Goal: Transaction & Acquisition: Purchase product/service

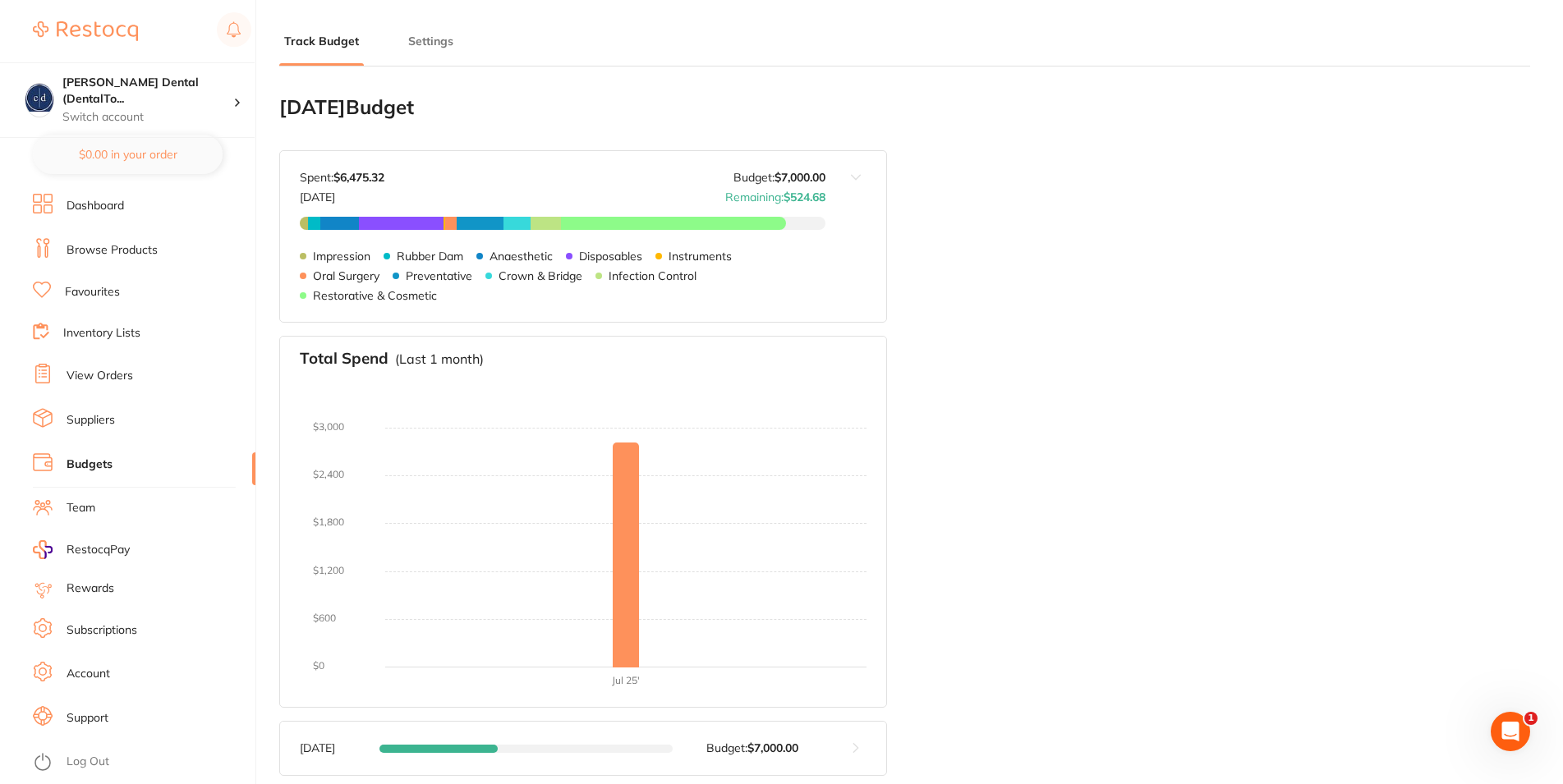
click at [79, 669] on link "Account" at bounding box center [88, 674] width 43 height 16
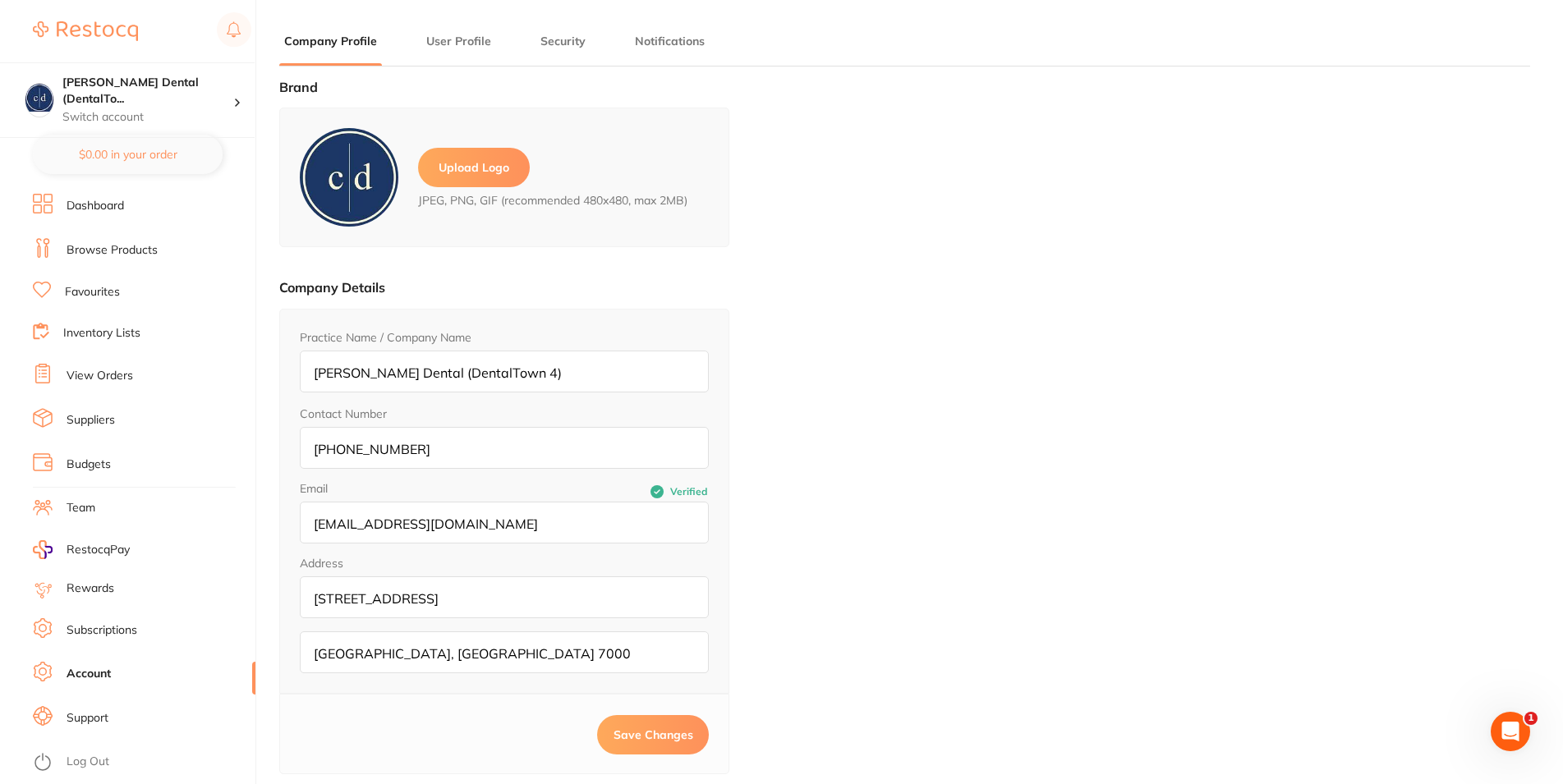
type input "[PERSON_NAME]"
type input "King"
type input "0362247666"
type input "[EMAIL_ADDRESS][DOMAIN_NAME]"
click at [459, 43] on button "User Profile" at bounding box center [458, 41] width 75 height 16
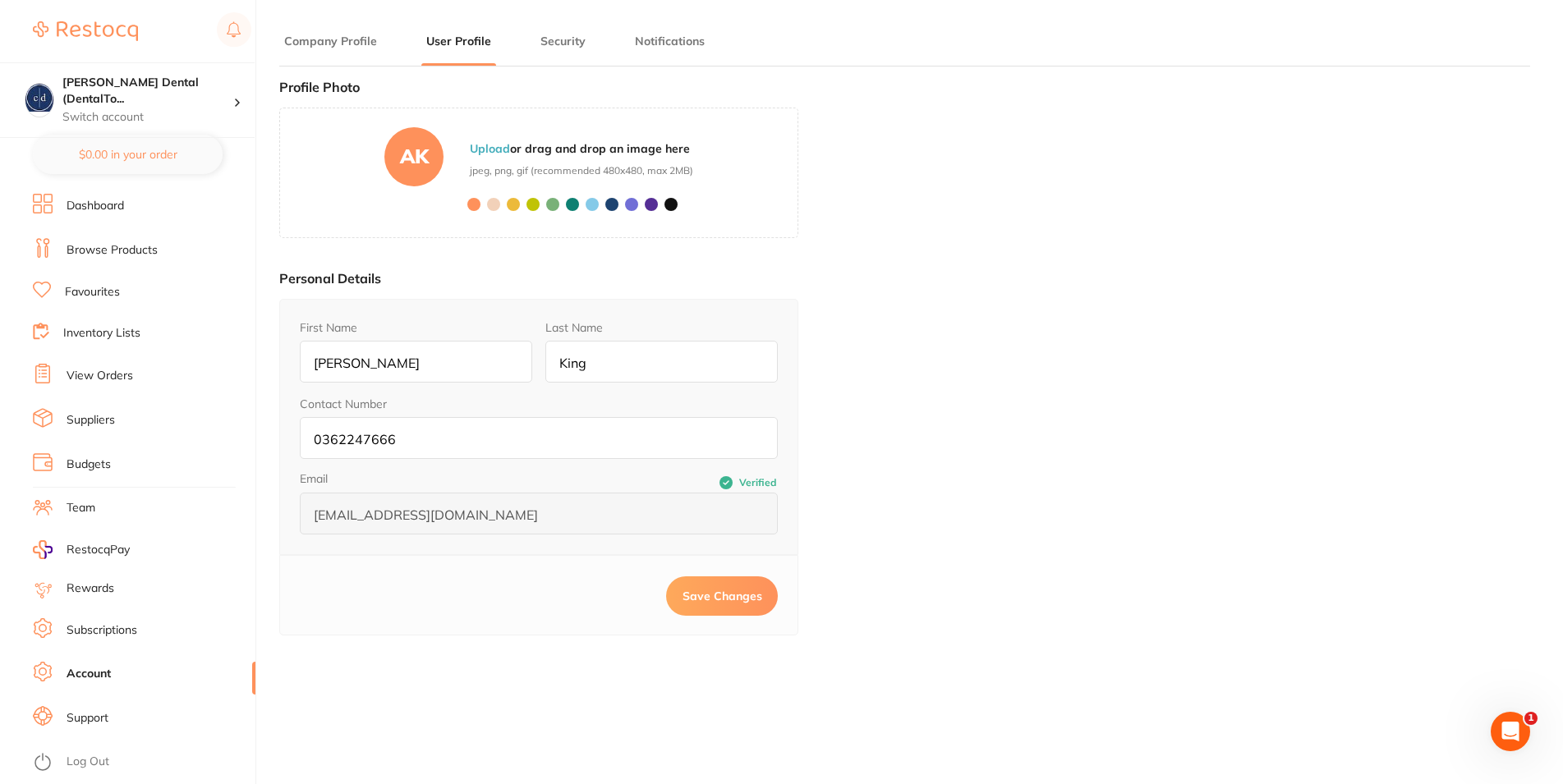
click at [549, 41] on button "Security" at bounding box center [563, 41] width 55 height 16
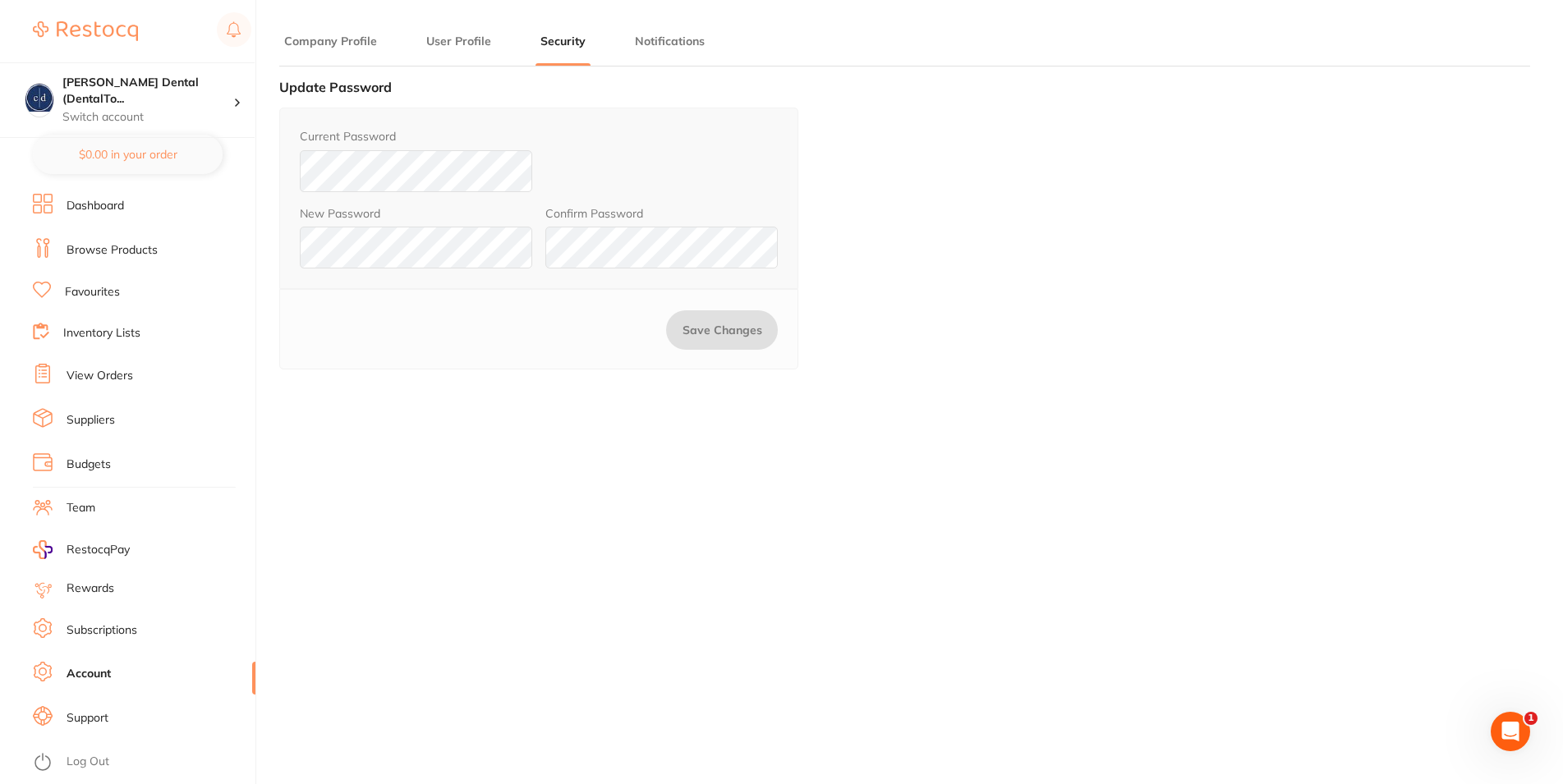
click at [660, 41] on button "Notifications" at bounding box center [669, 41] width 79 height 16
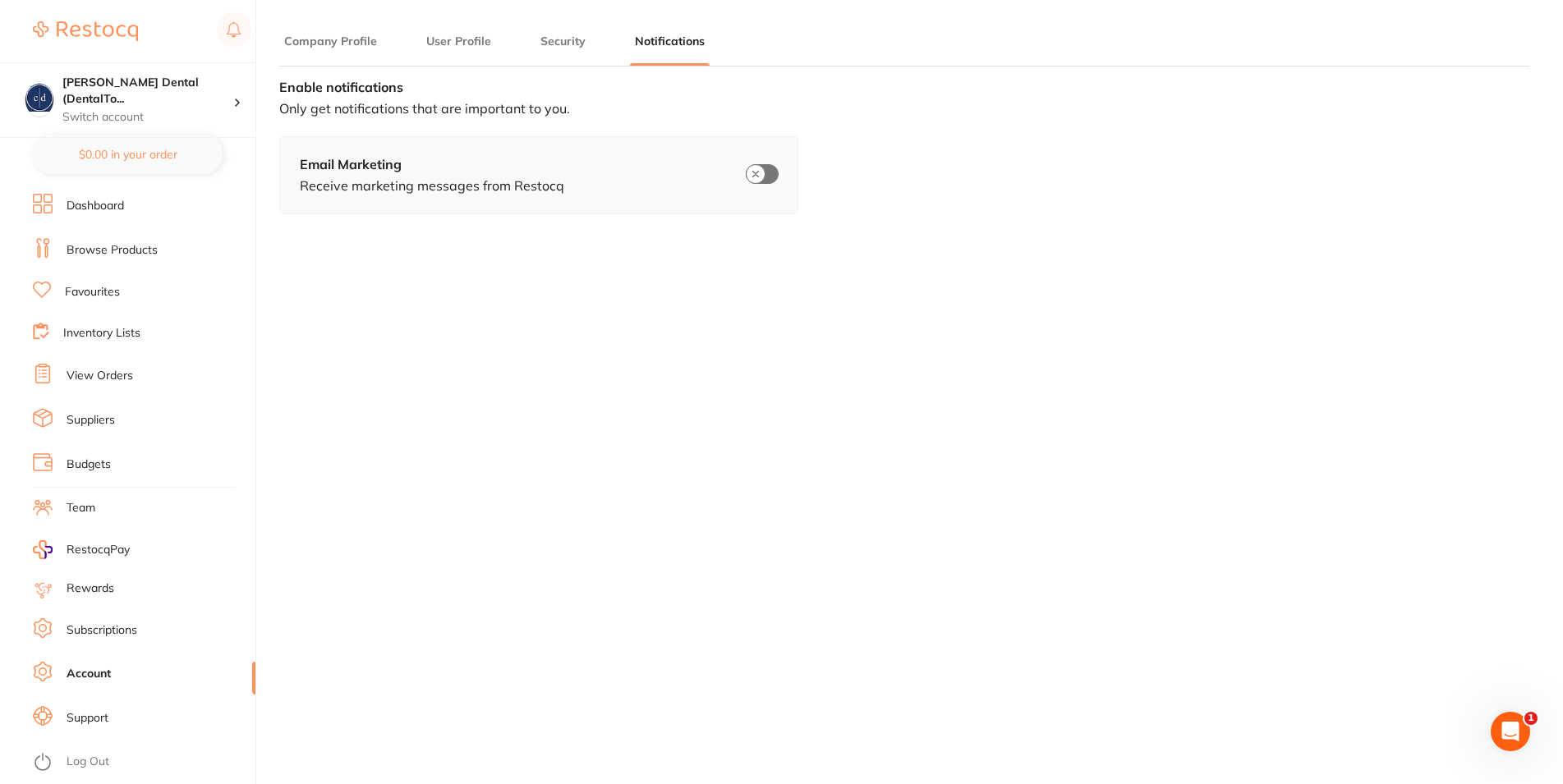
click at [335, 45] on button "Company Profile" at bounding box center [330, 41] width 103 height 16
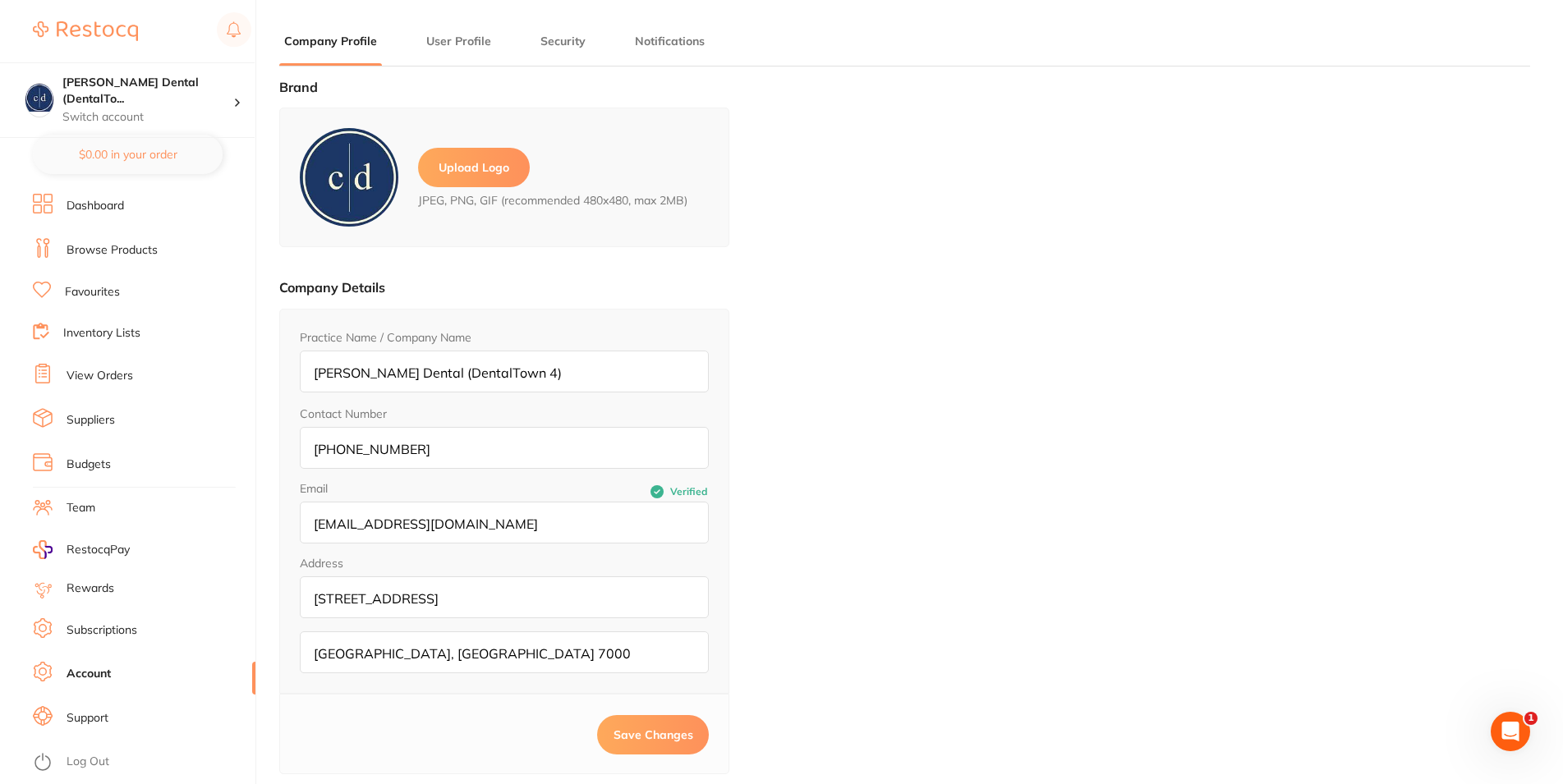
click at [91, 461] on link "Budgets" at bounding box center [88, 464] width 44 height 16
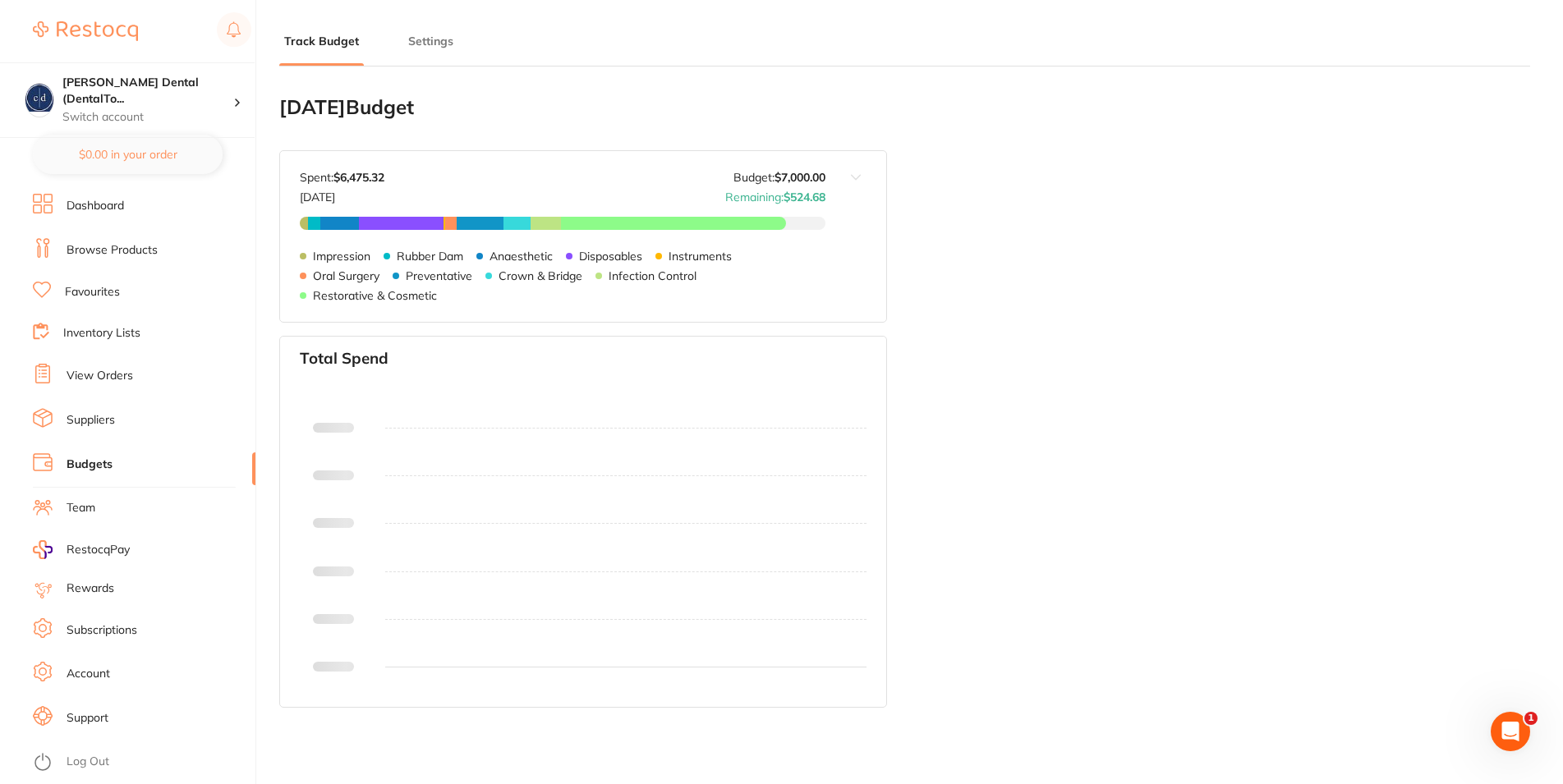
type input "7,200"
type input "7,000"
type input "0.0"
type input "7,000"
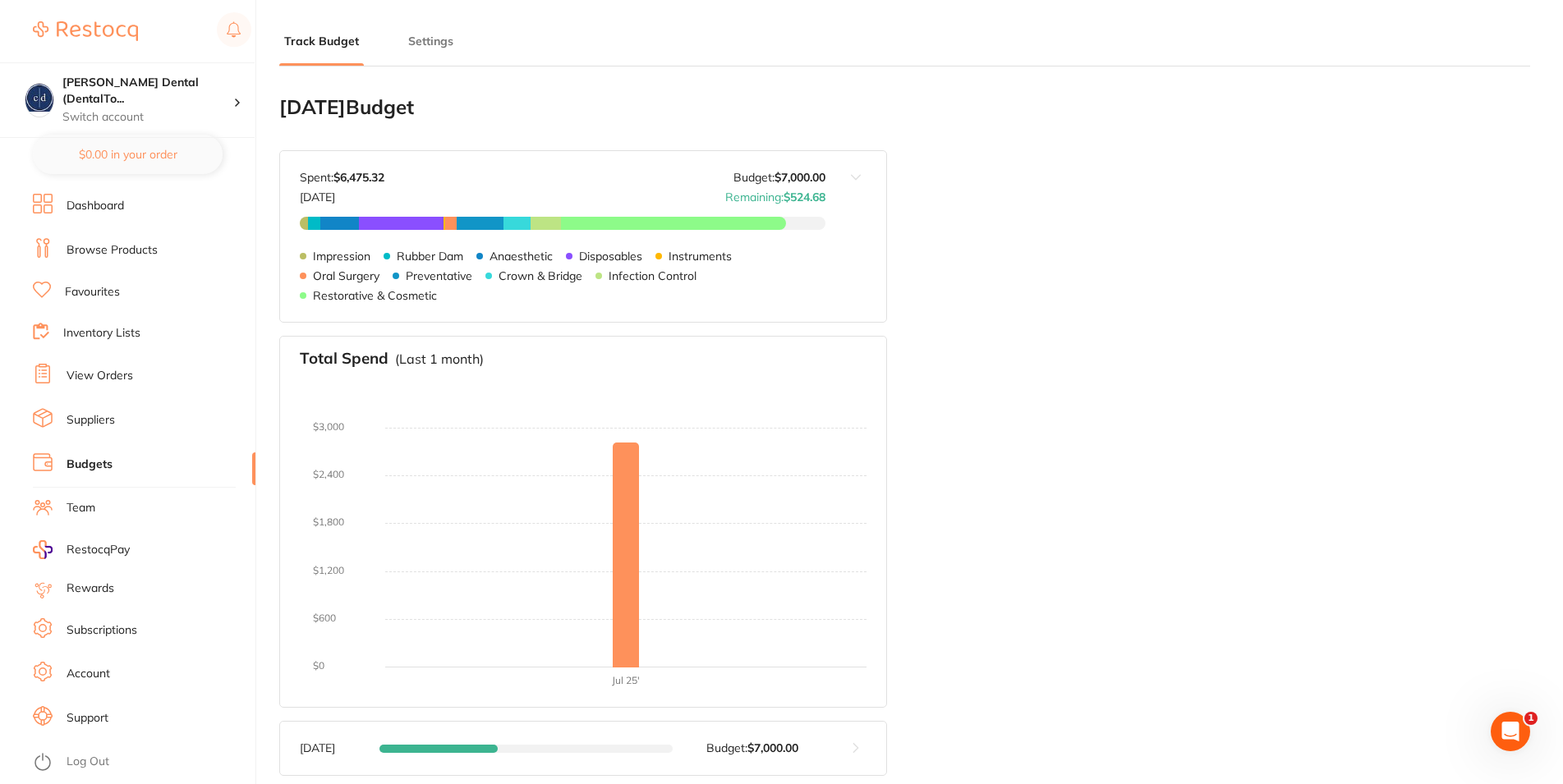
click at [417, 35] on button "Settings" at bounding box center [430, 41] width 55 height 16
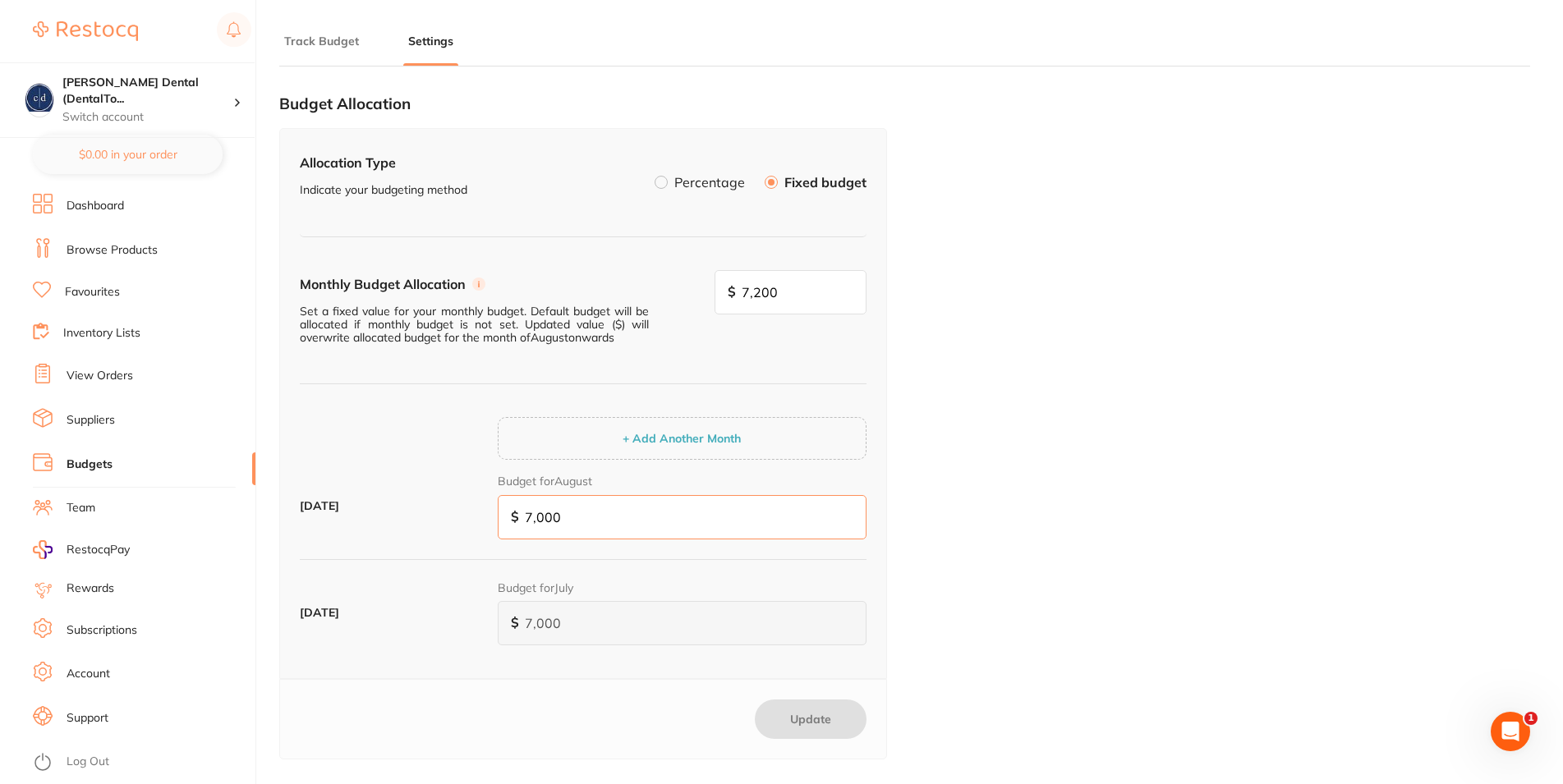
click at [543, 517] on input "7,000" at bounding box center [681, 517] width 368 height 44
type input "7,200"
type input "700"
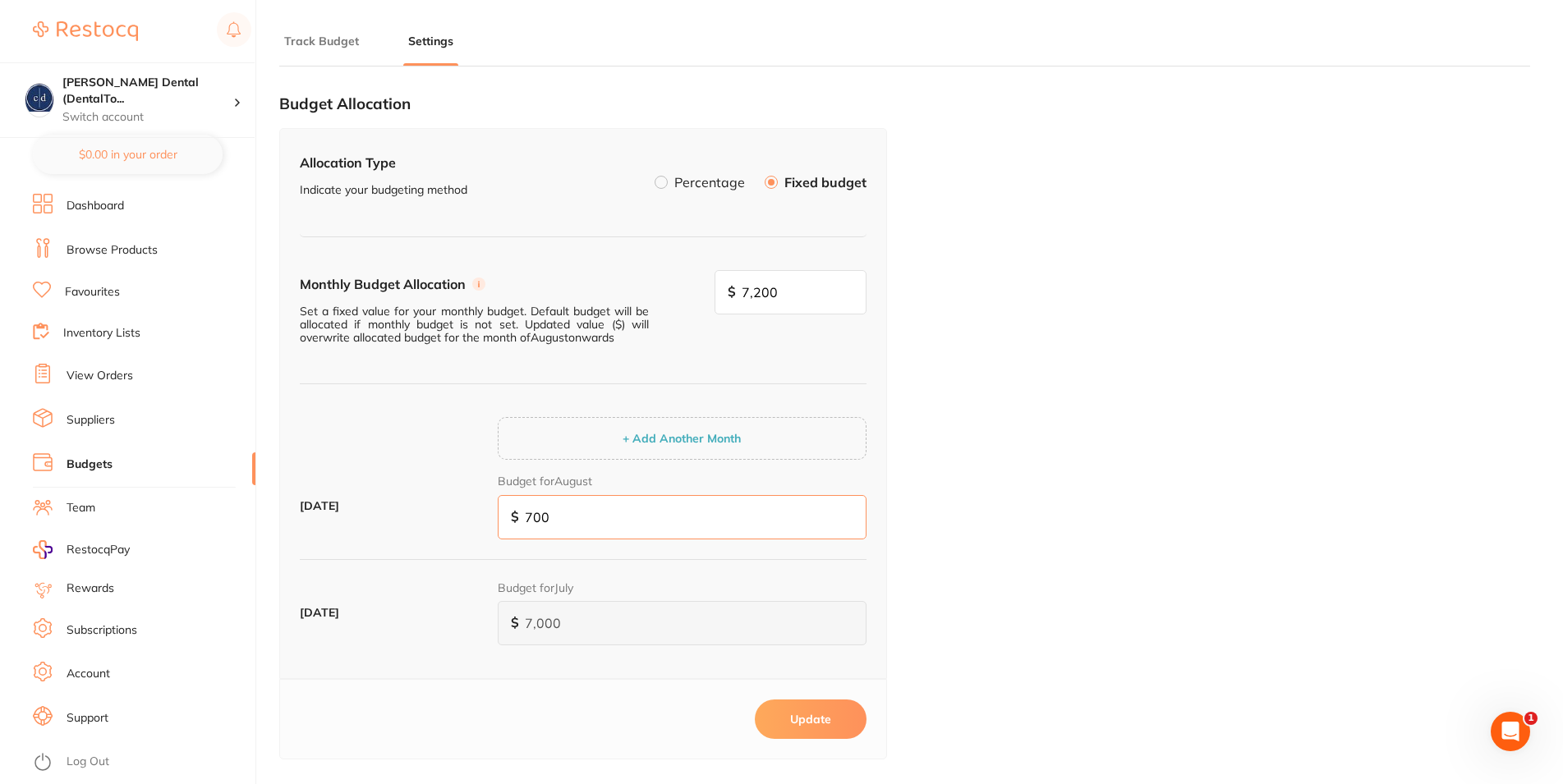
type input "7,005"
type input "700"
type input "70"
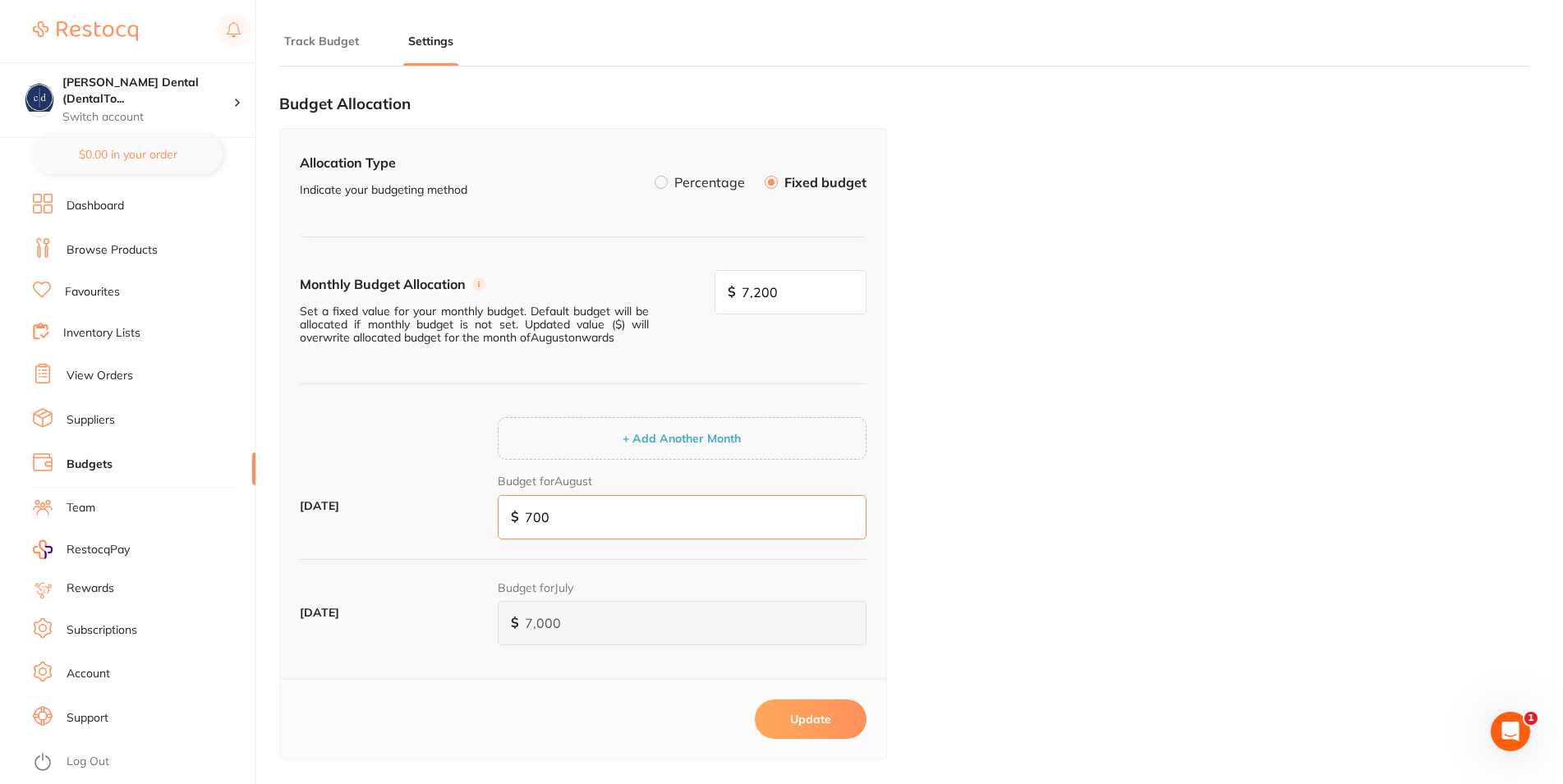
type input "70"
type input "7"
type input "75"
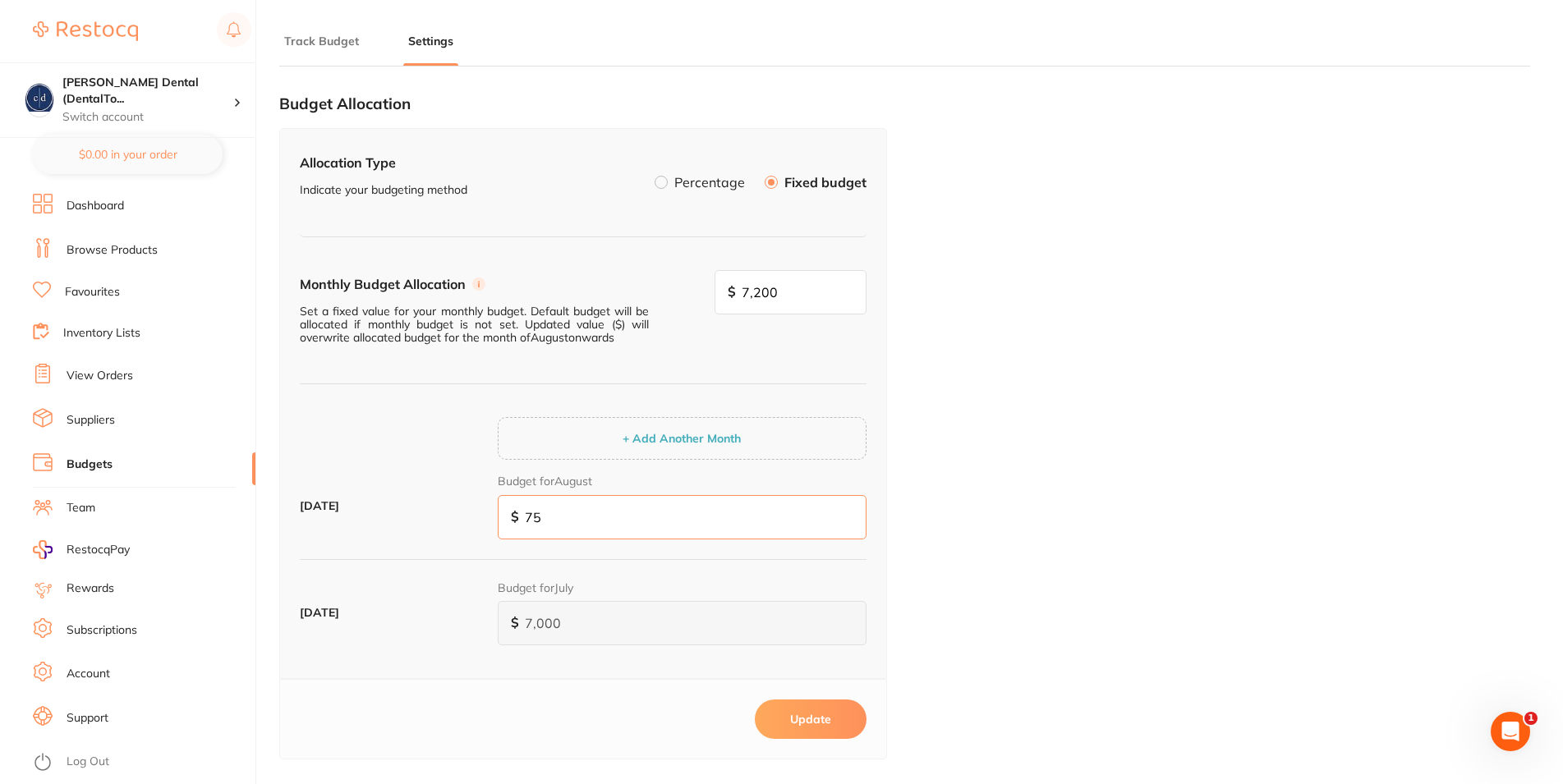
type input "750"
type input "7,500"
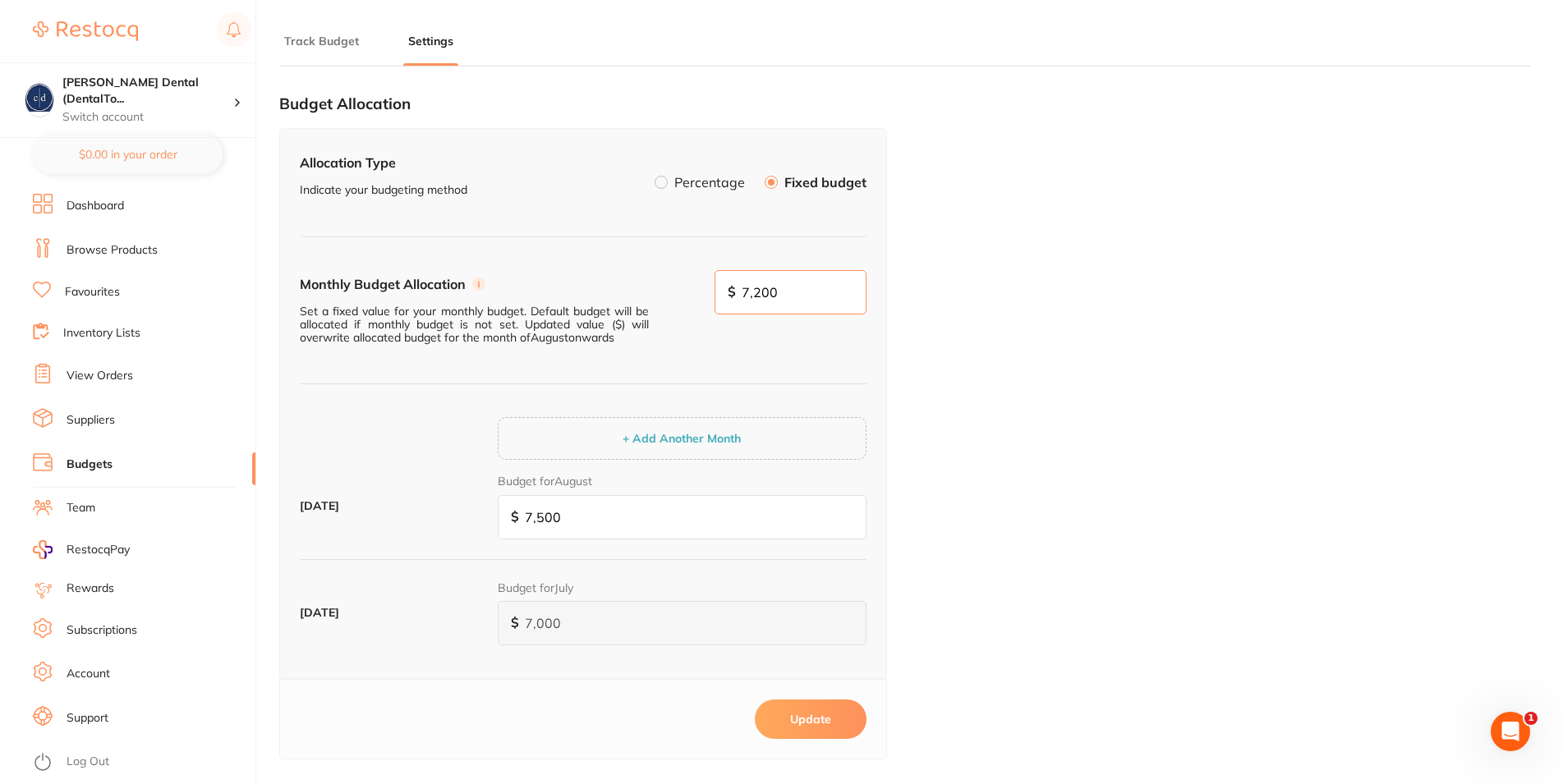
click at [761, 293] on input "7,200" at bounding box center [790, 292] width 153 height 44
type input "7,500"
click at [803, 717] on button "Update" at bounding box center [810, 719] width 111 height 40
click at [90, 206] on link "Dashboard" at bounding box center [95, 205] width 58 height 16
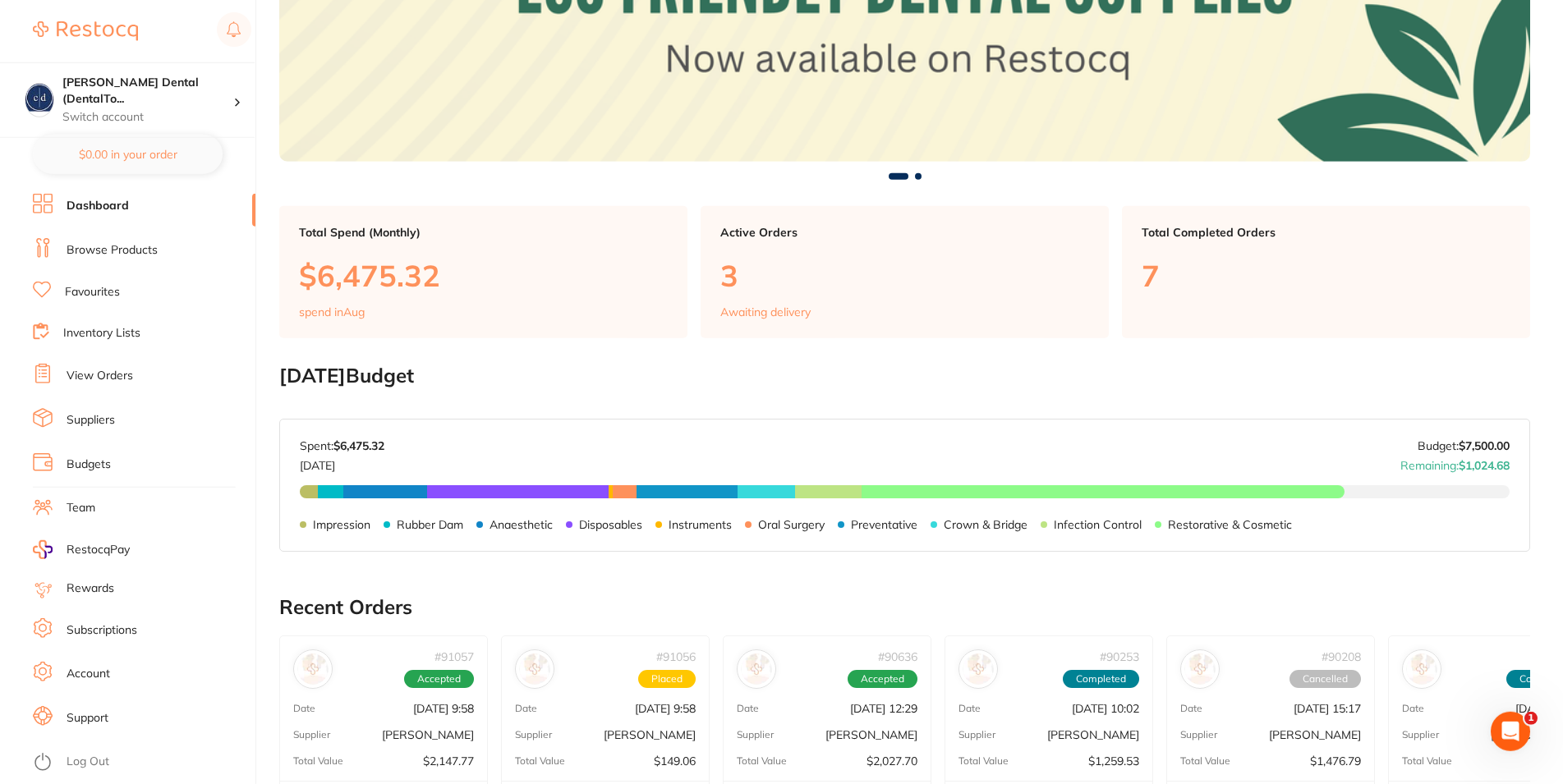
scroll to position [251, 0]
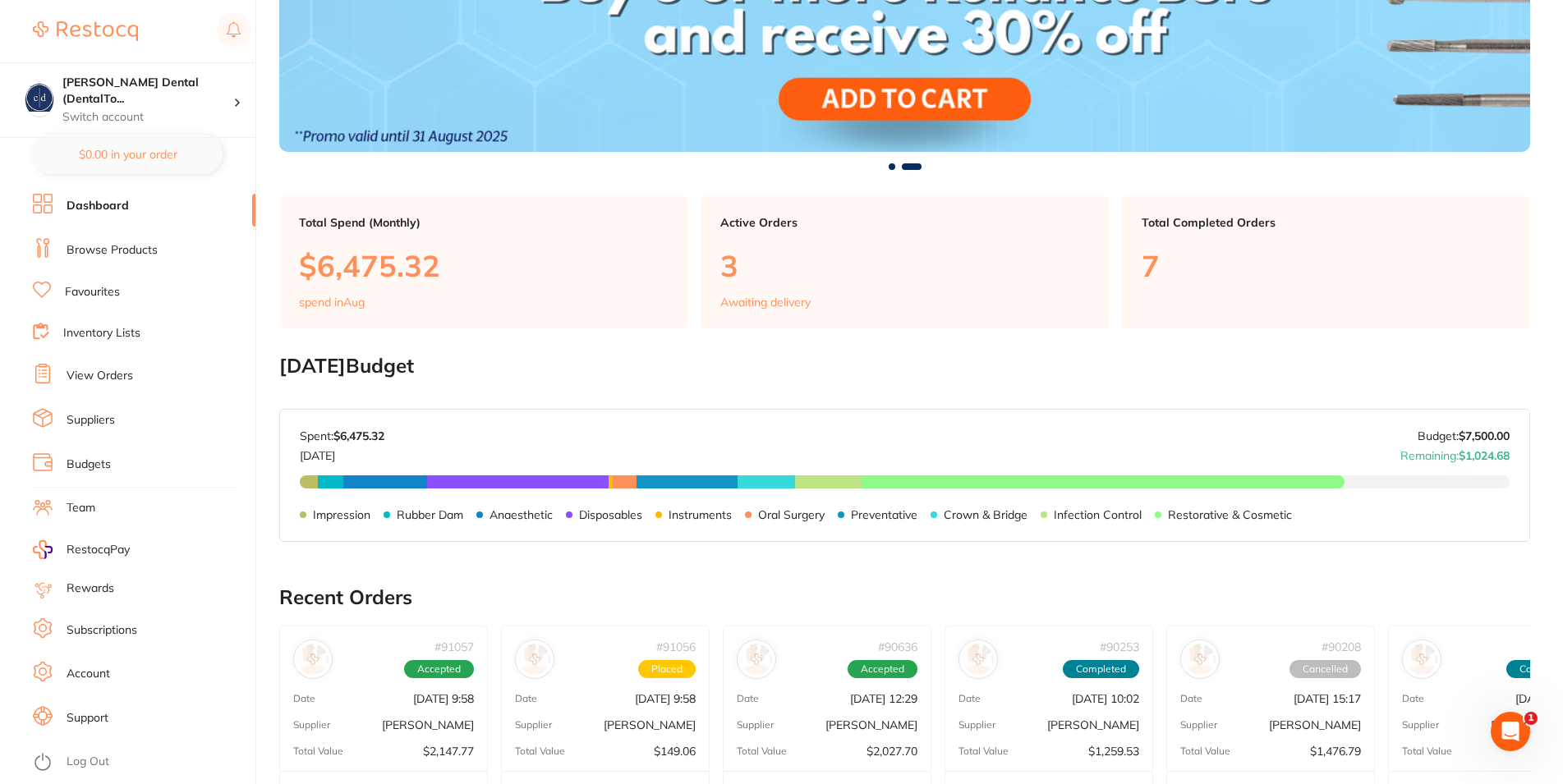
click at [123, 242] on link "Browse Products" at bounding box center [112, 250] width 91 height 16
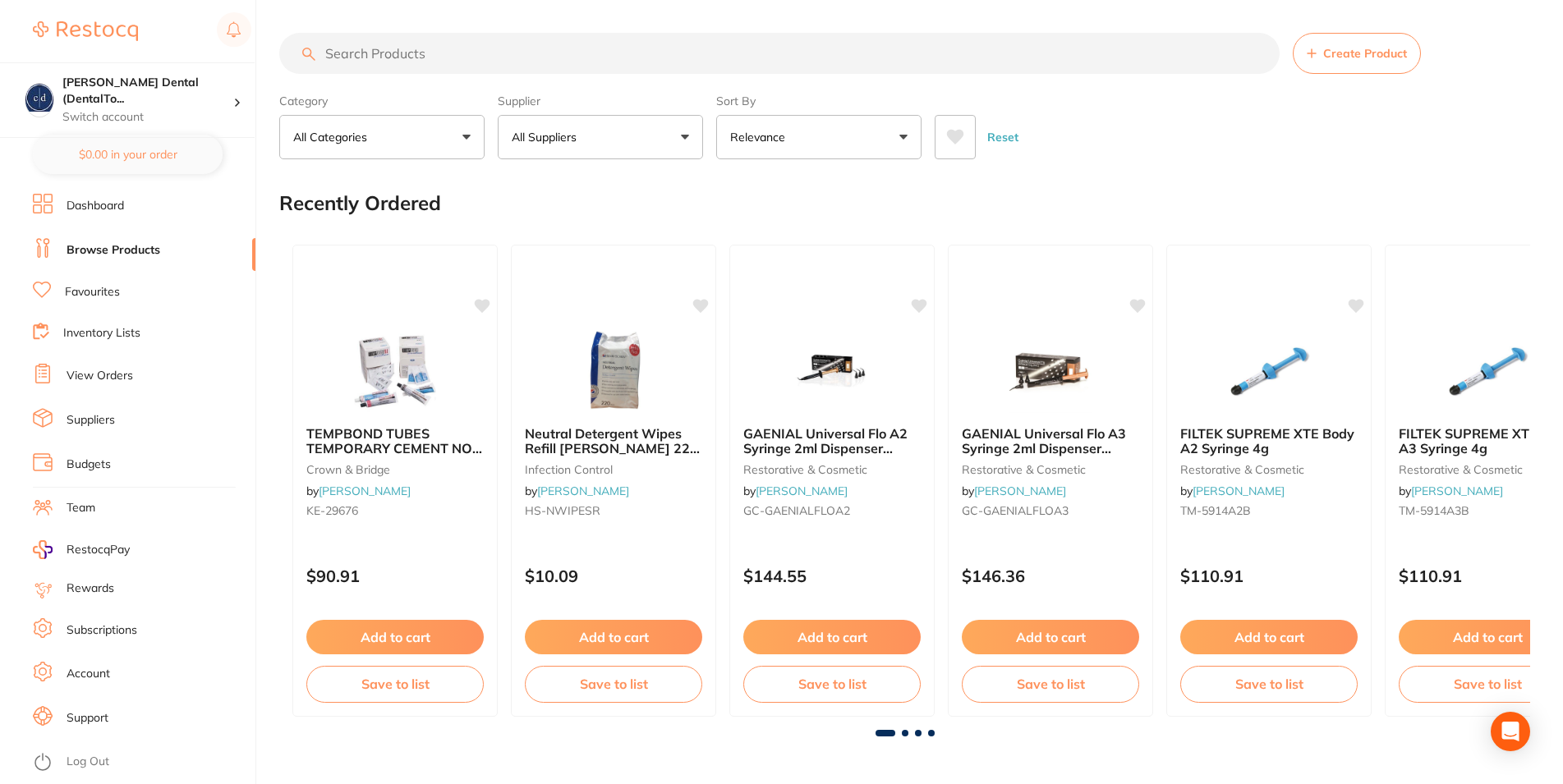
click at [682, 138] on button "All Suppliers" at bounding box center [600, 136] width 205 height 44
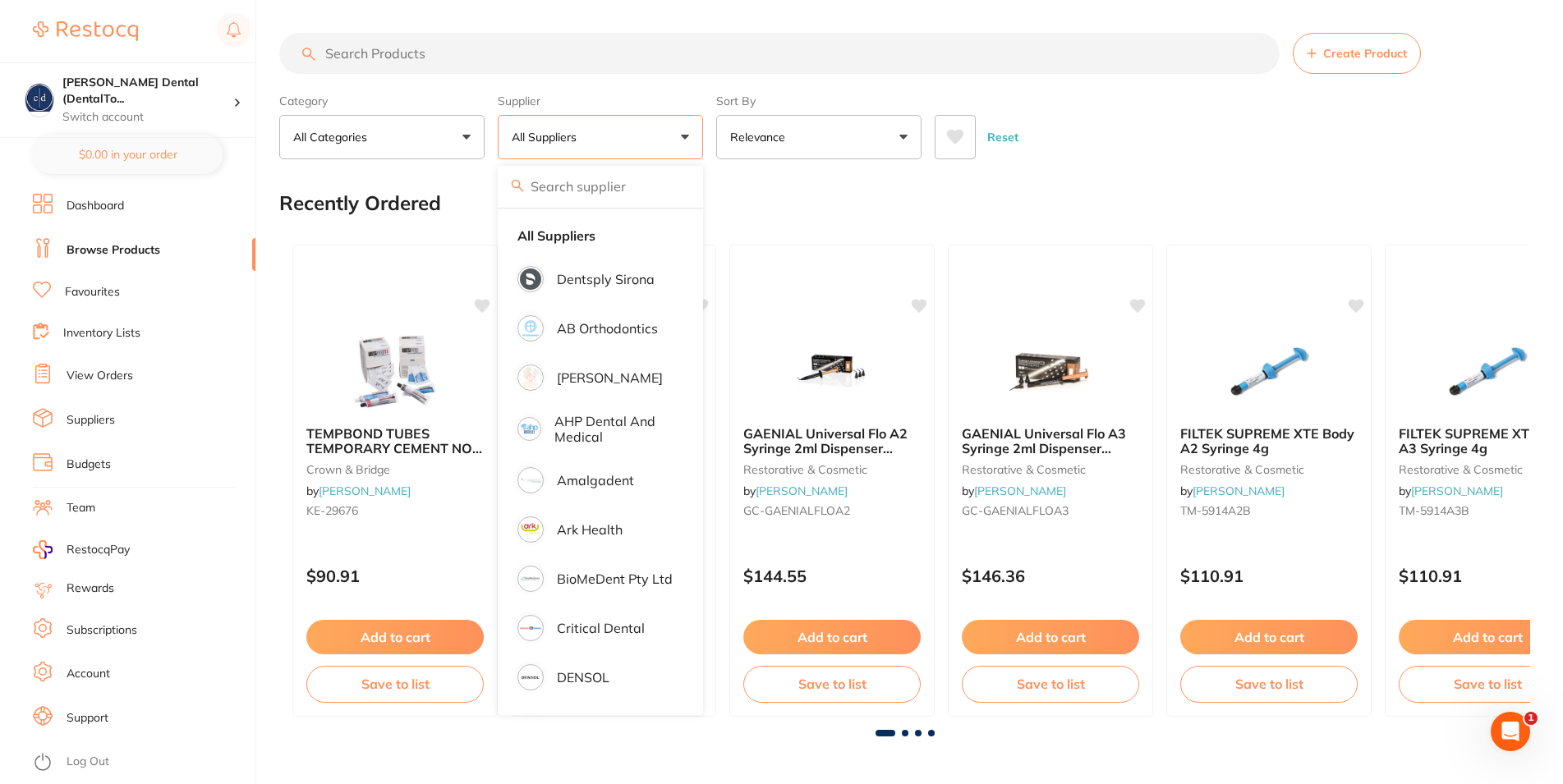
click at [600, 193] on input "search" at bounding box center [600, 186] width 205 height 41
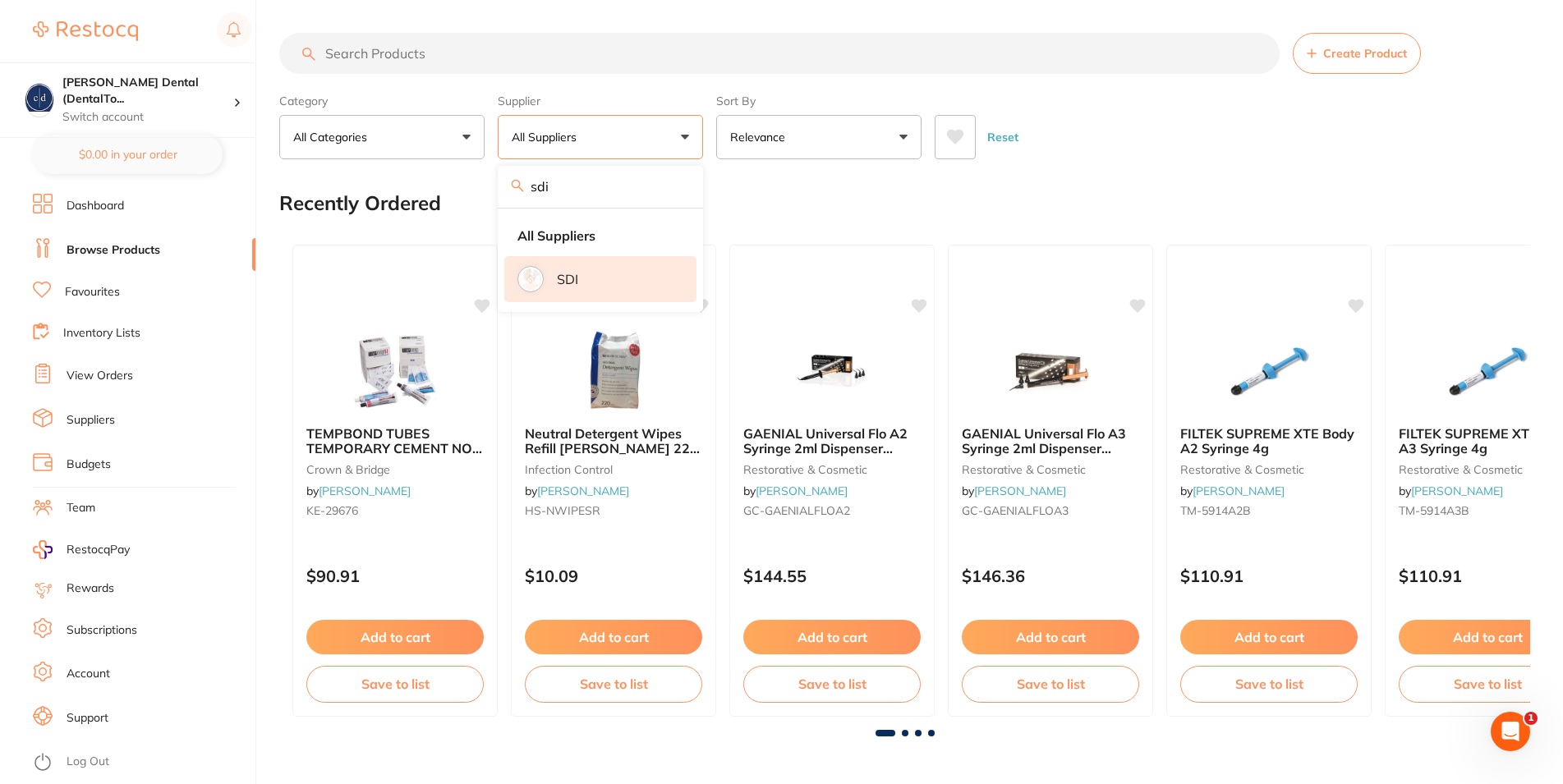
type input "sdi"
click at [540, 280] on img at bounding box center [530, 279] width 22 height 22
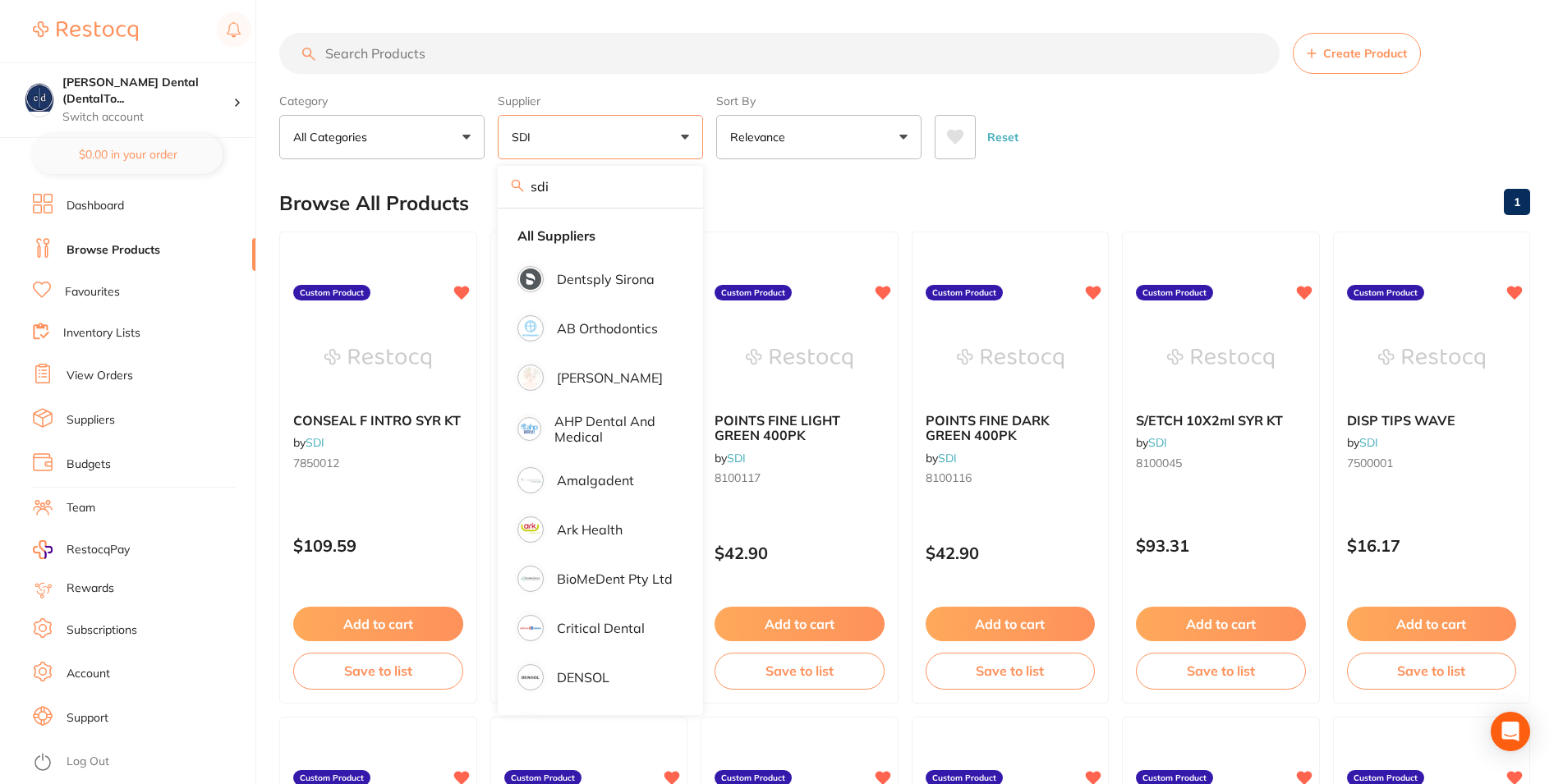
click at [1070, 214] on div "Browse All Products 1" at bounding box center [905, 204] width 1251 height 55
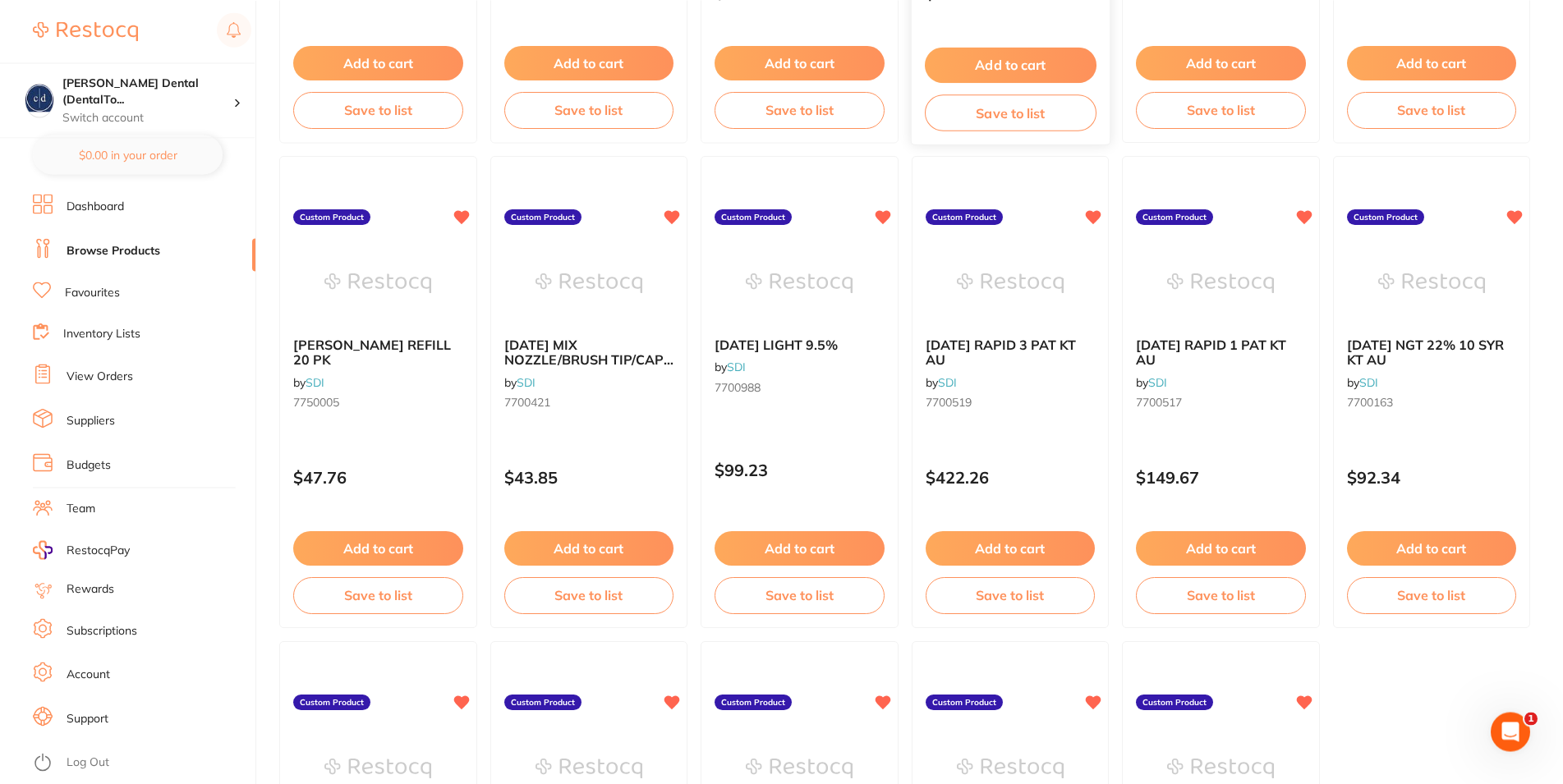
scroll to position [586, 0]
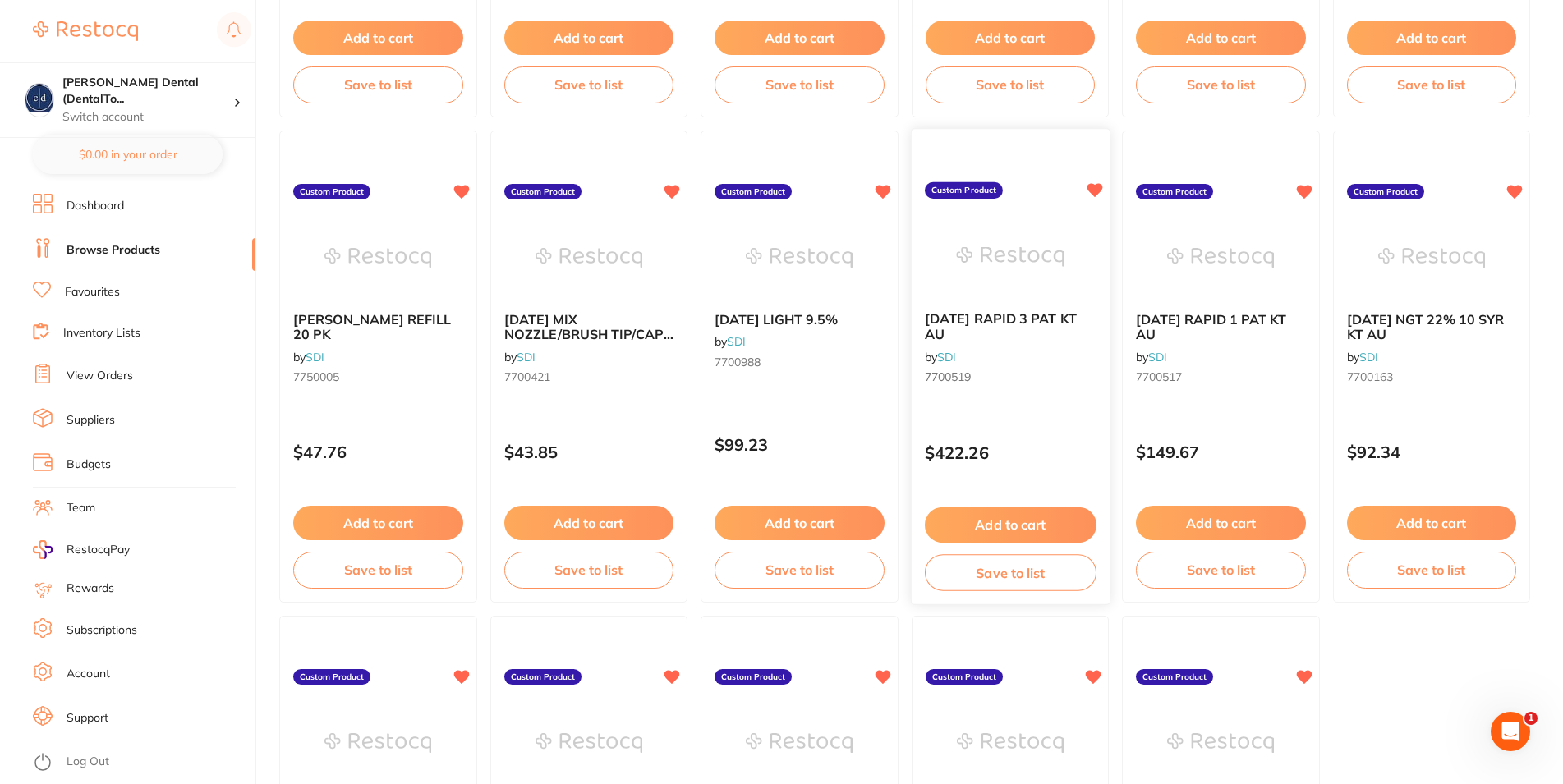
click at [1004, 523] on button "Add to cart" at bounding box center [1009, 524] width 172 height 35
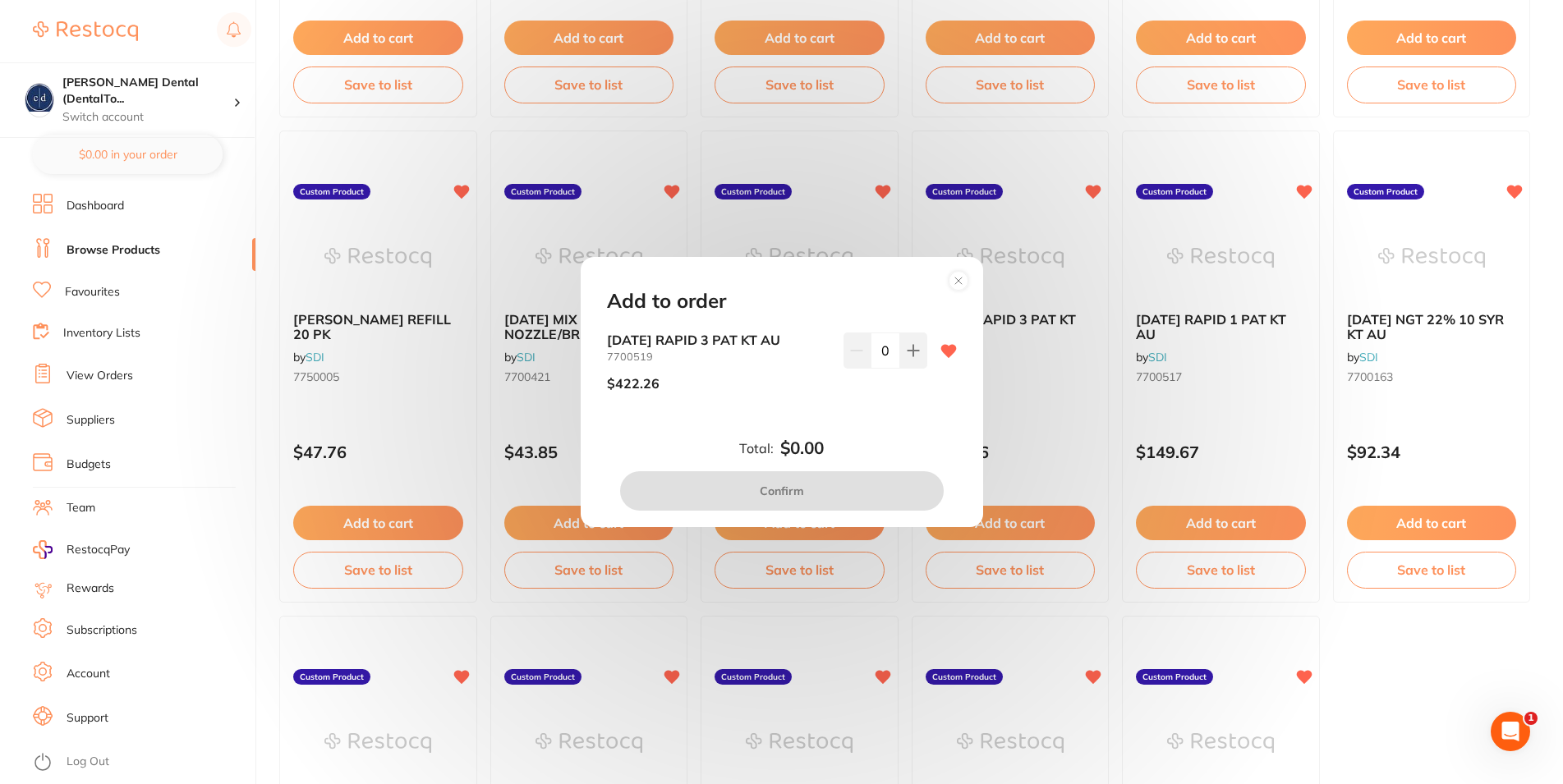
scroll to position [0, 0]
click at [900, 337] on button at bounding box center [913, 351] width 27 height 36
type input "1"
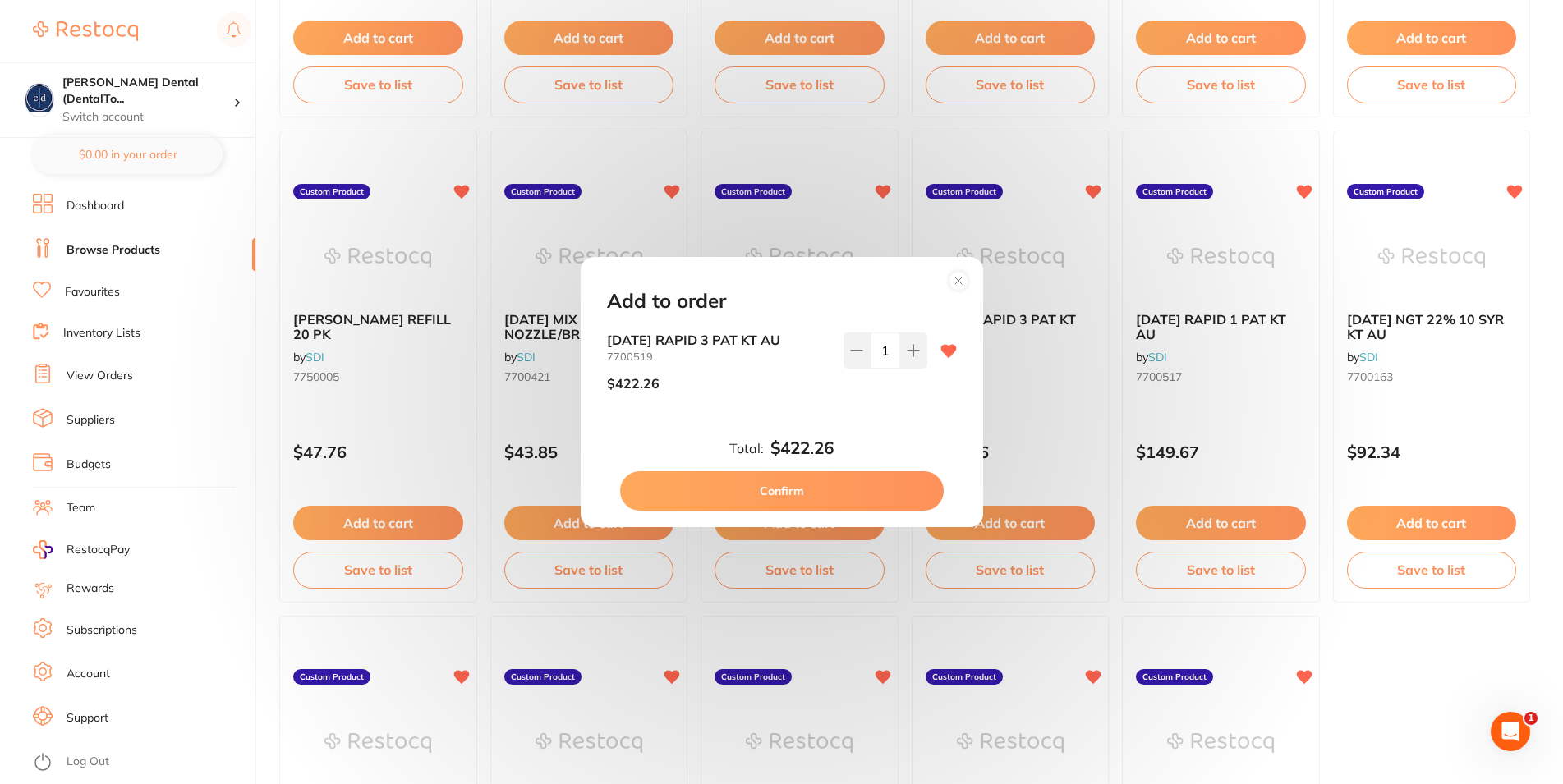
click at [1104, 447] on div "Add to order [DATE] RAPID 3 PAT KT AU 7700519 $422.26 1 Total: $422.26 Confirm" at bounding box center [782, 392] width 1563 height 784
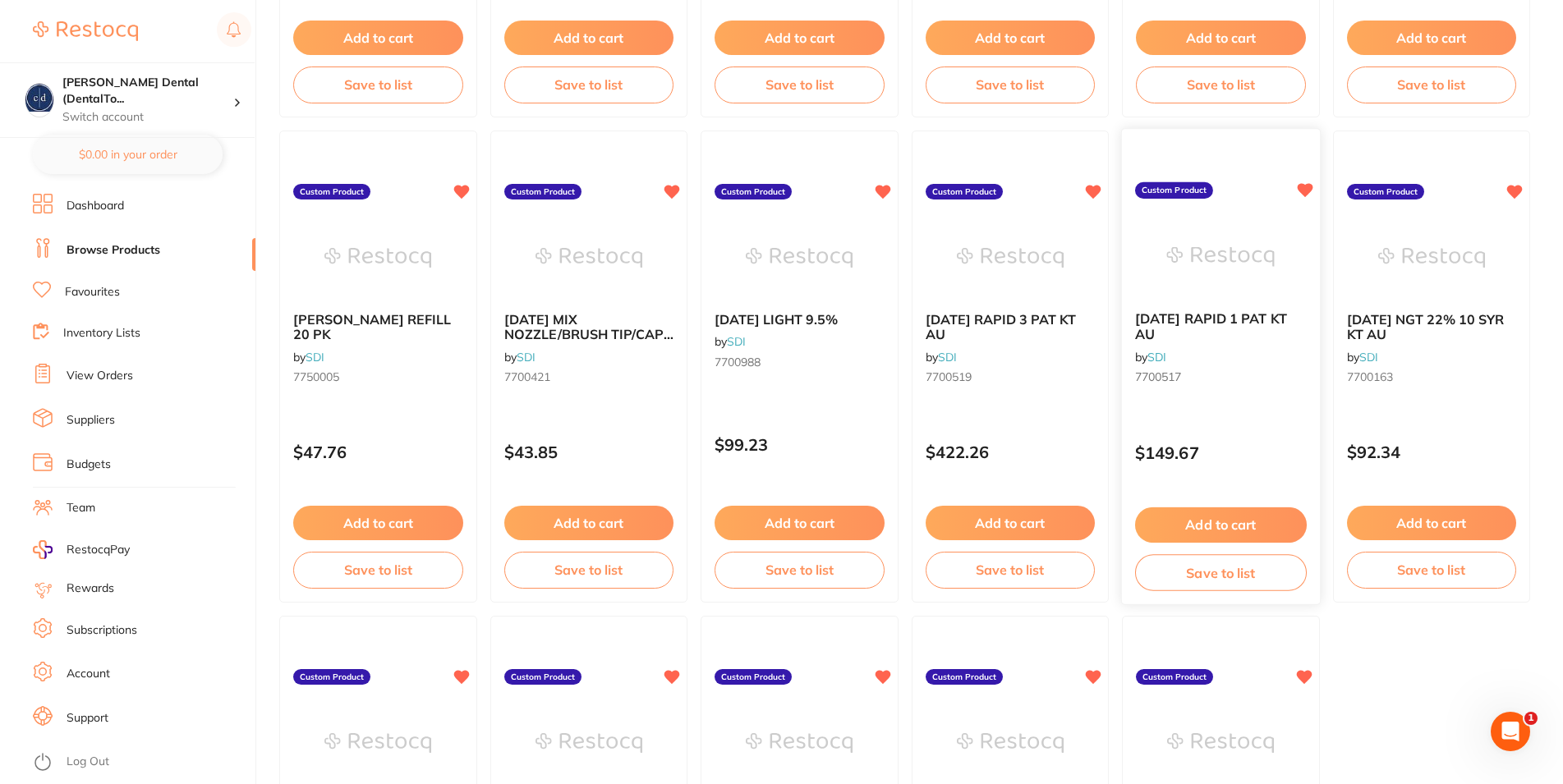
click at [1240, 525] on button "Add to cart" at bounding box center [1221, 524] width 172 height 35
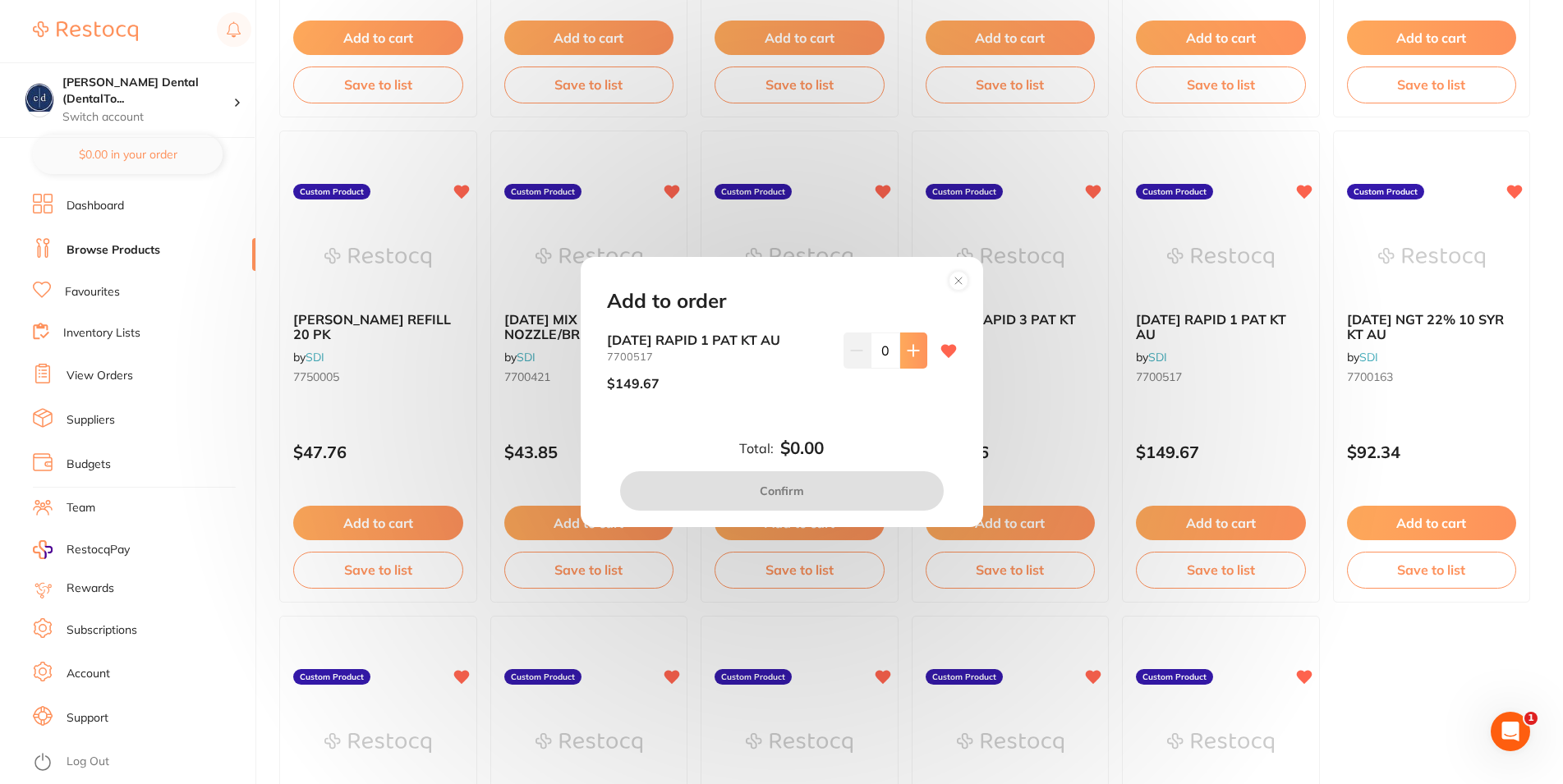
click at [907, 348] on icon at bounding box center [913, 350] width 13 height 13
type input "1"
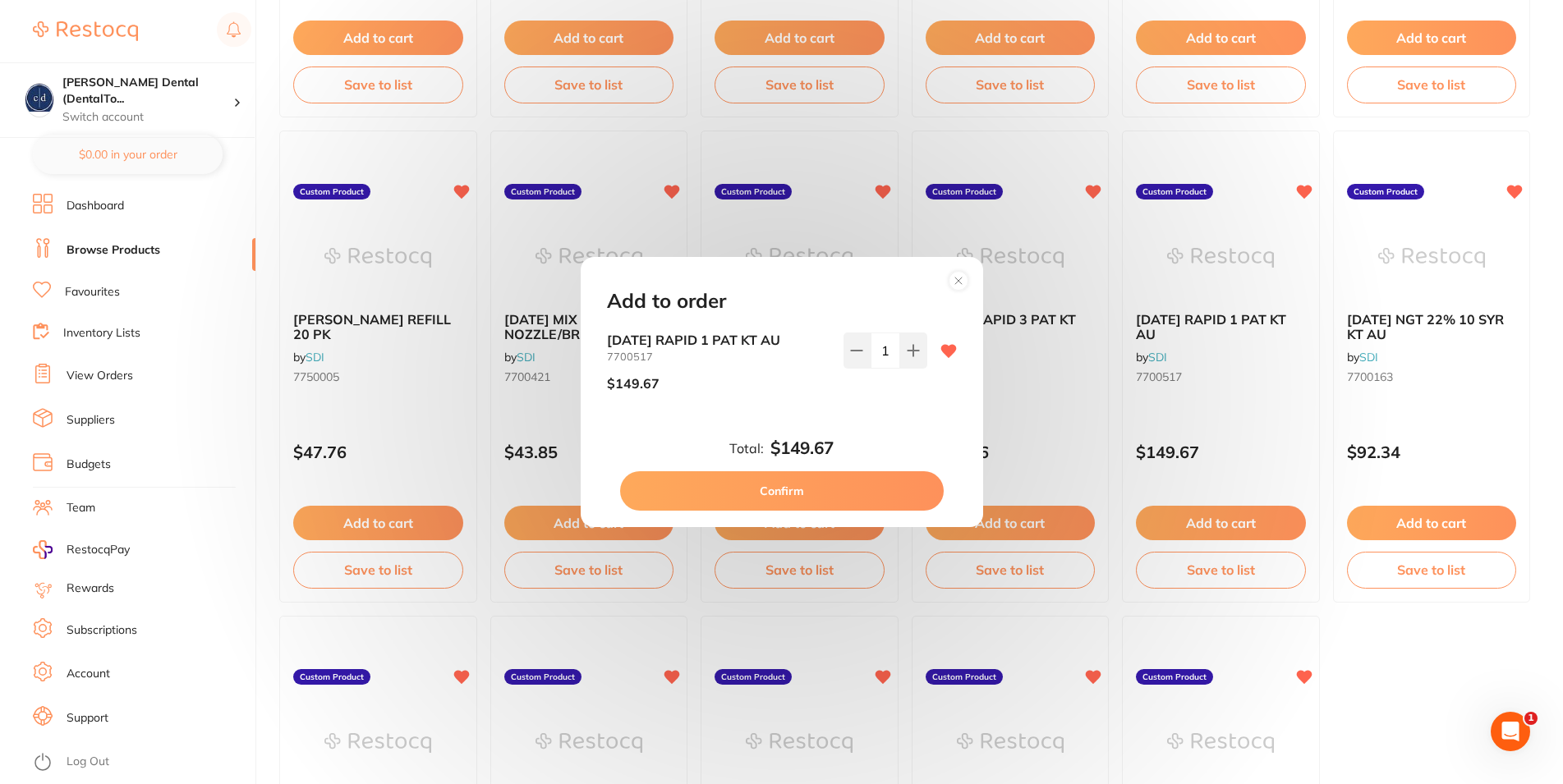
drag, startPoint x: 861, startPoint y: 488, endPoint x: 893, endPoint y: 424, distance: 71.6
click at [893, 424] on div "Add to order [DATE] RAPID 1 PAT KT AU 7700517 $149.67 1 Total: $149.67 Confirm" at bounding box center [782, 392] width 403 height 270
click at [959, 280] on icon at bounding box center [958, 280] width 26 height 26
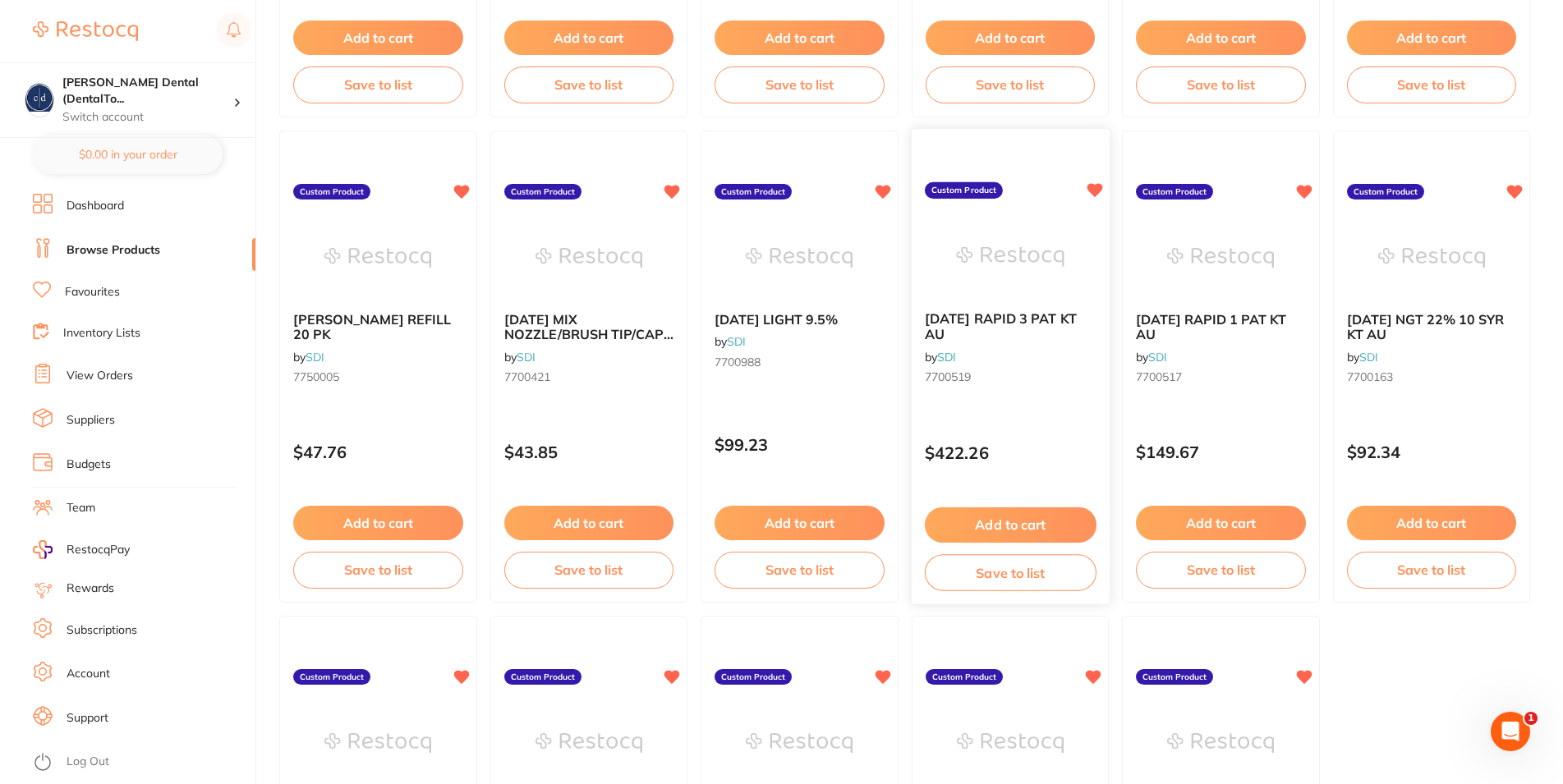
click at [1019, 520] on button "Add to cart" at bounding box center [1009, 524] width 172 height 35
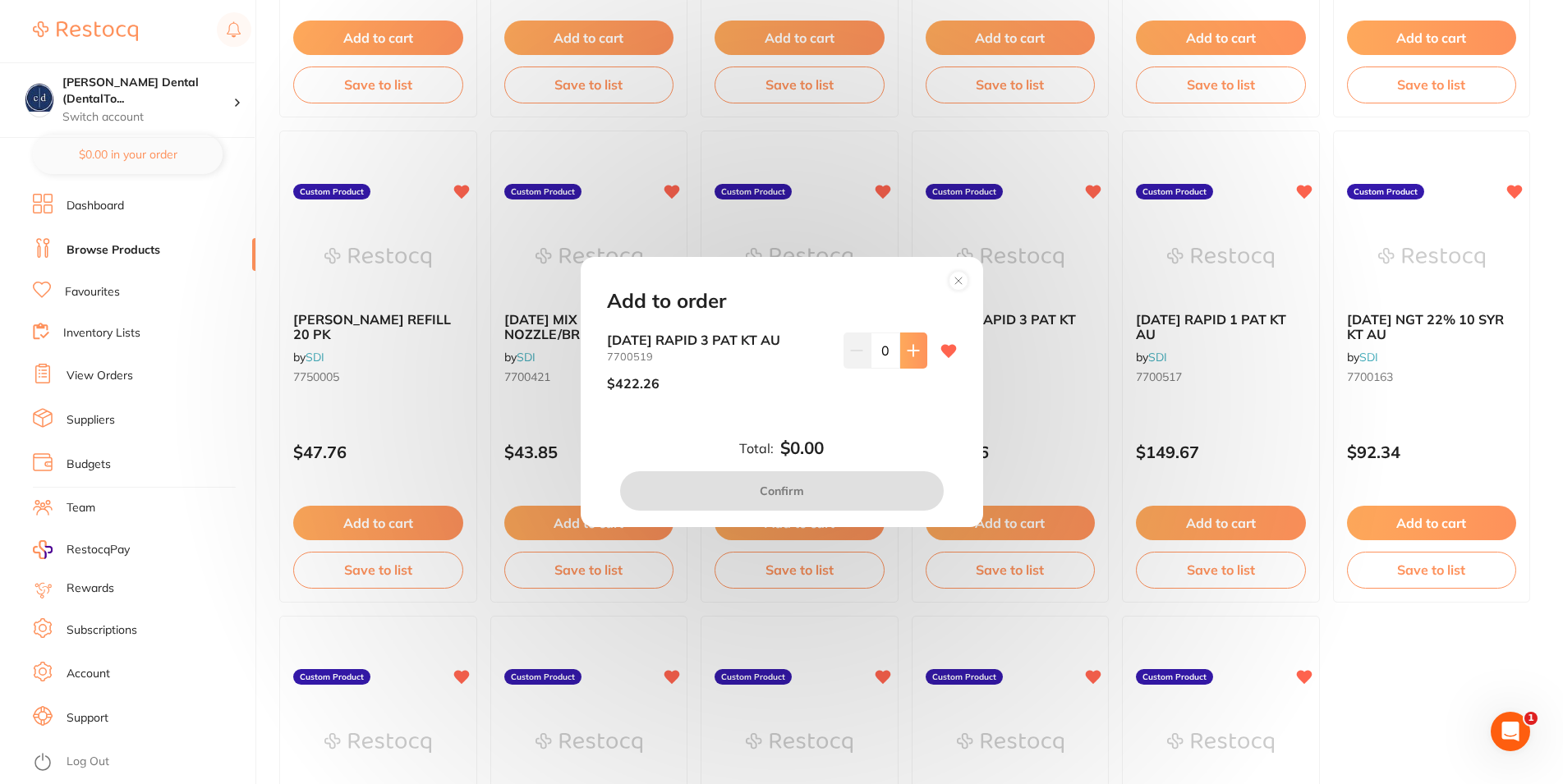
click at [907, 347] on icon at bounding box center [913, 350] width 13 height 13
type input "1"
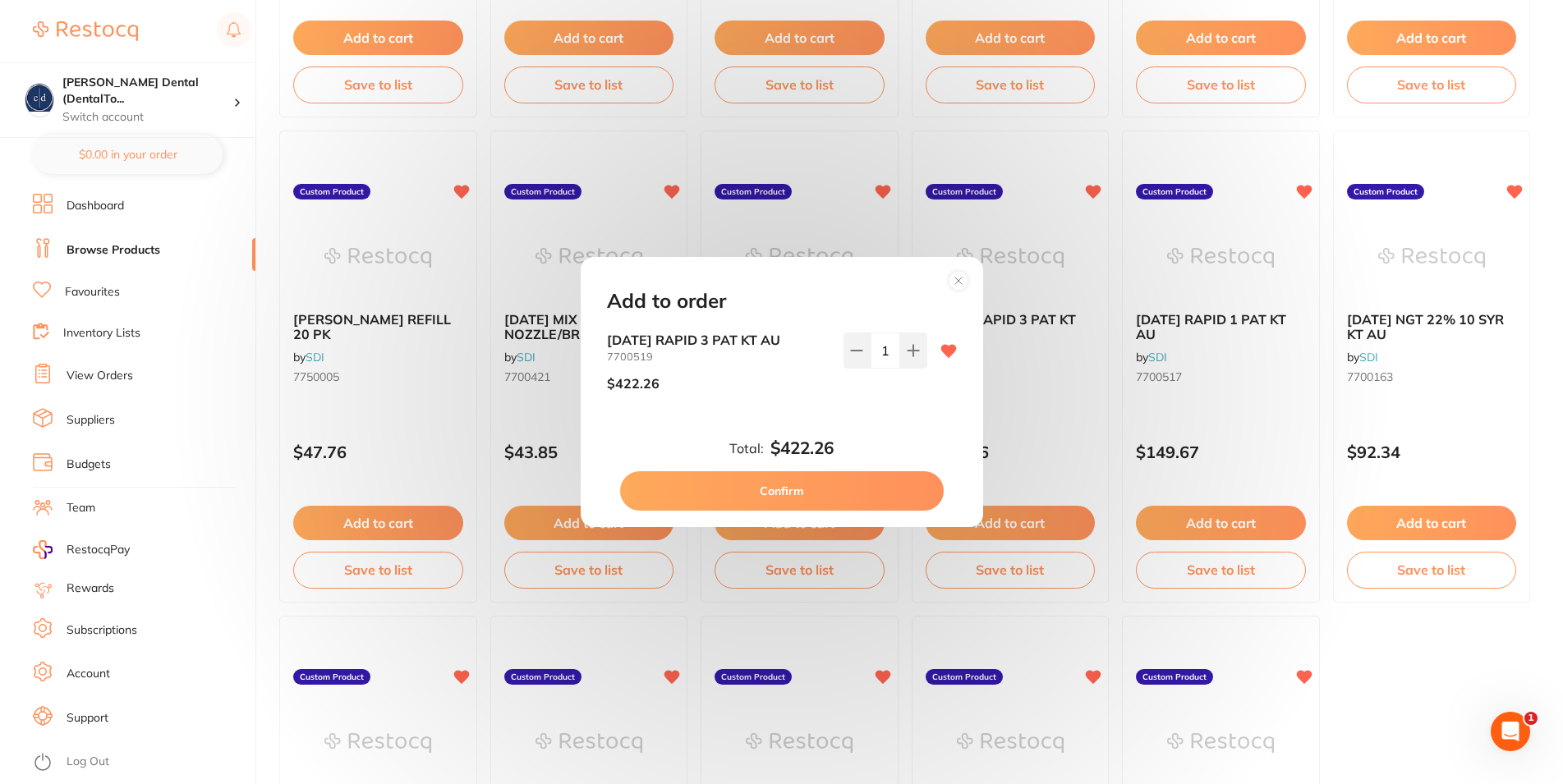
click at [788, 483] on button "Confirm" at bounding box center [782, 492] width 323 height 40
checkbox input "false"
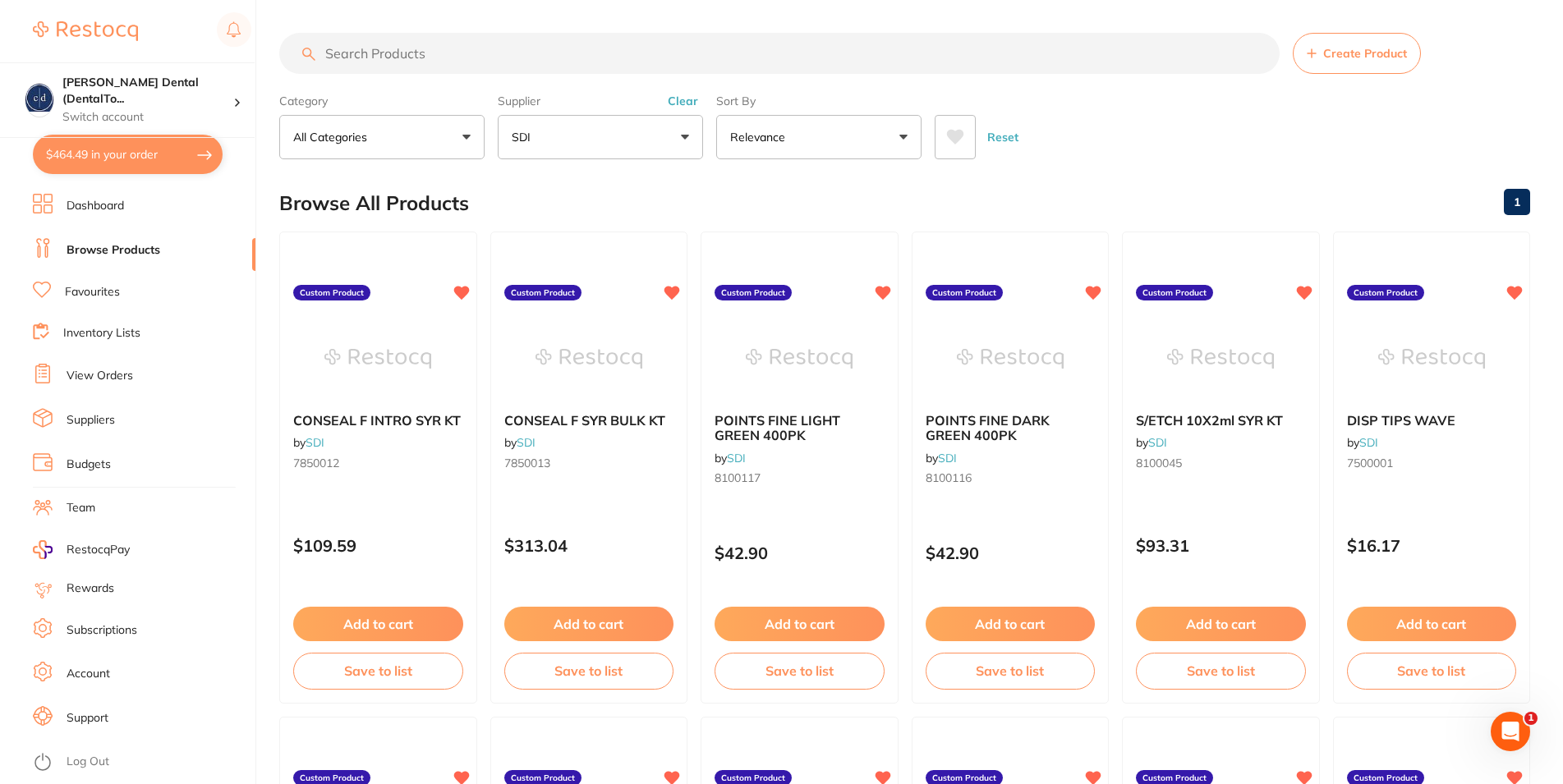
click at [686, 138] on button "SDI" at bounding box center [600, 136] width 205 height 44
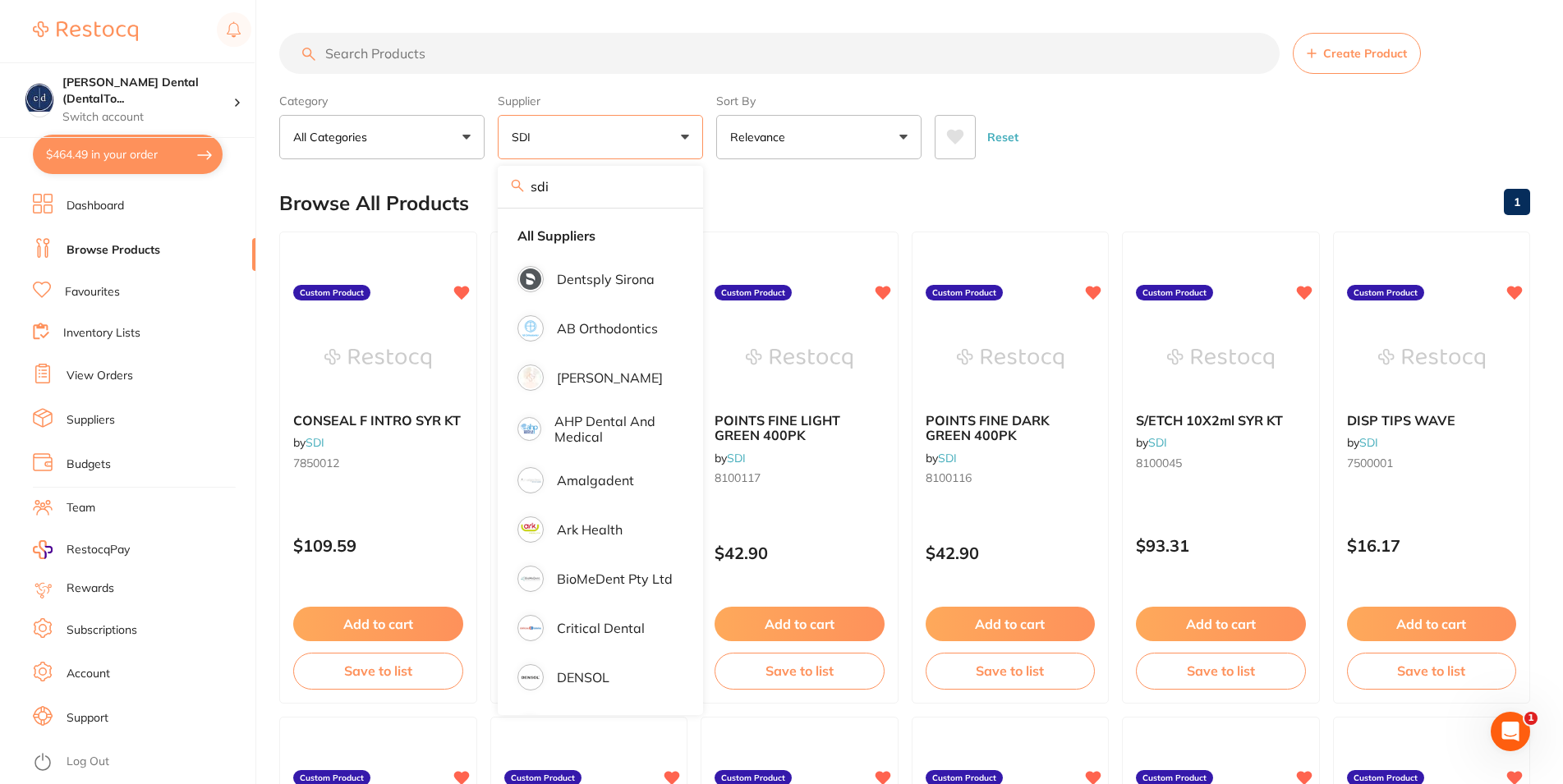
drag, startPoint x: 556, startPoint y: 191, endPoint x: 523, endPoint y: 191, distance: 33.0
click at [523, 191] on input "sdi" at bounding box center [600, 186] width 205 height 41
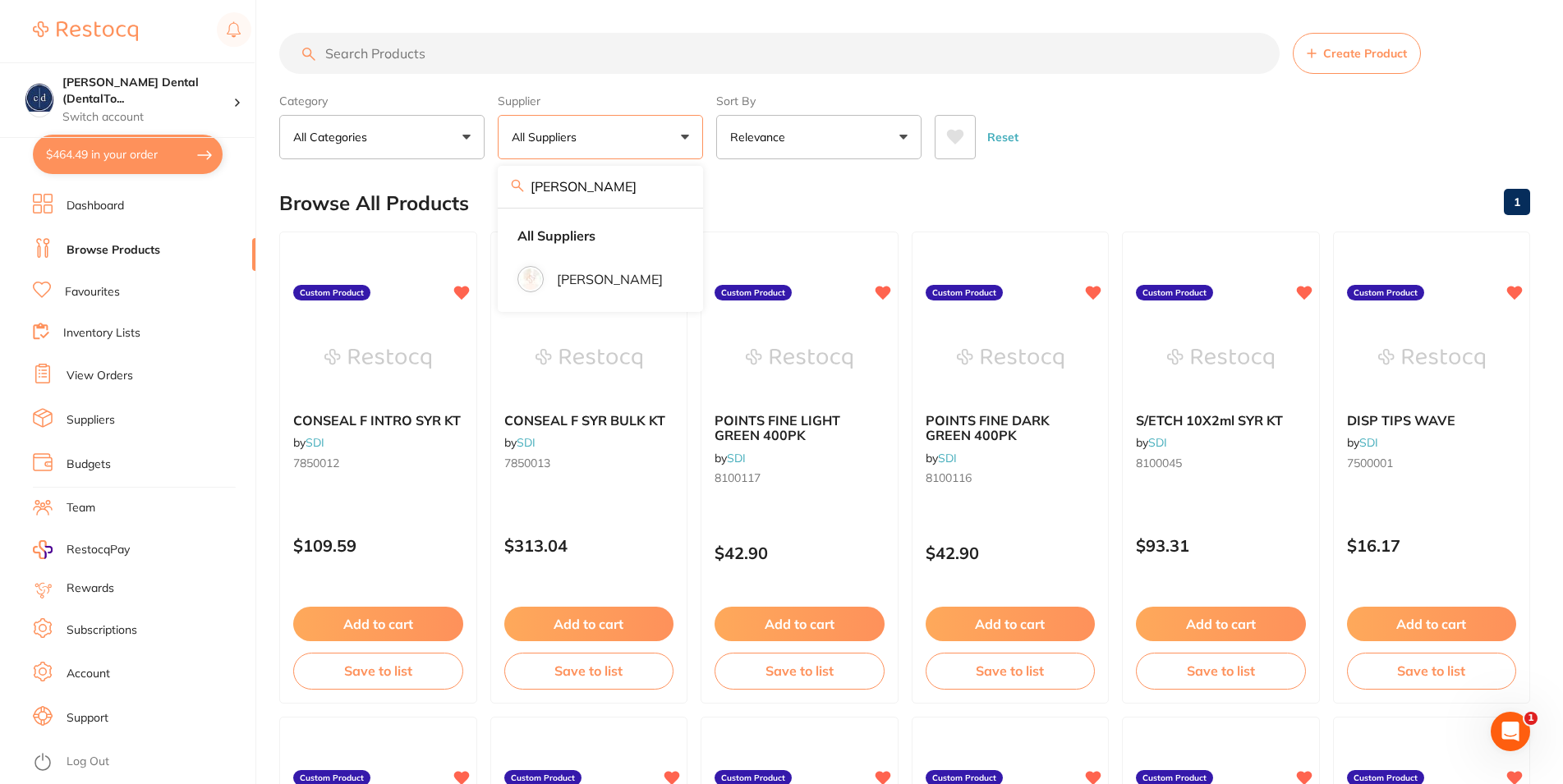
type input "[PERSON_NAME]"
click at [572, 286] on p "[PERSON_NAME]" at bounding box center [610, 279] width 106 height 15
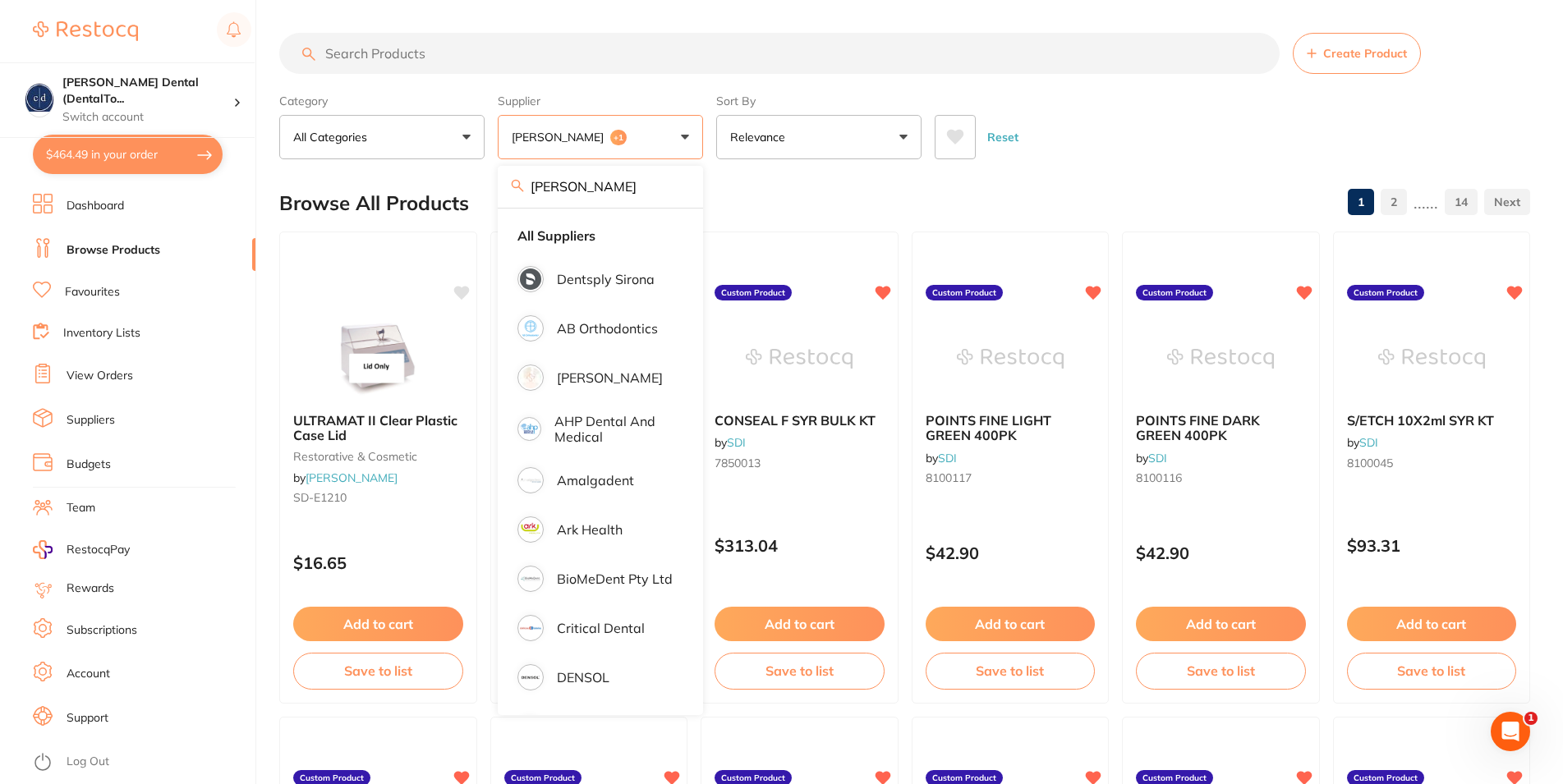
click at [464, 129] on button "All Categories" at bounding box center [382, 136] width 205 height 44
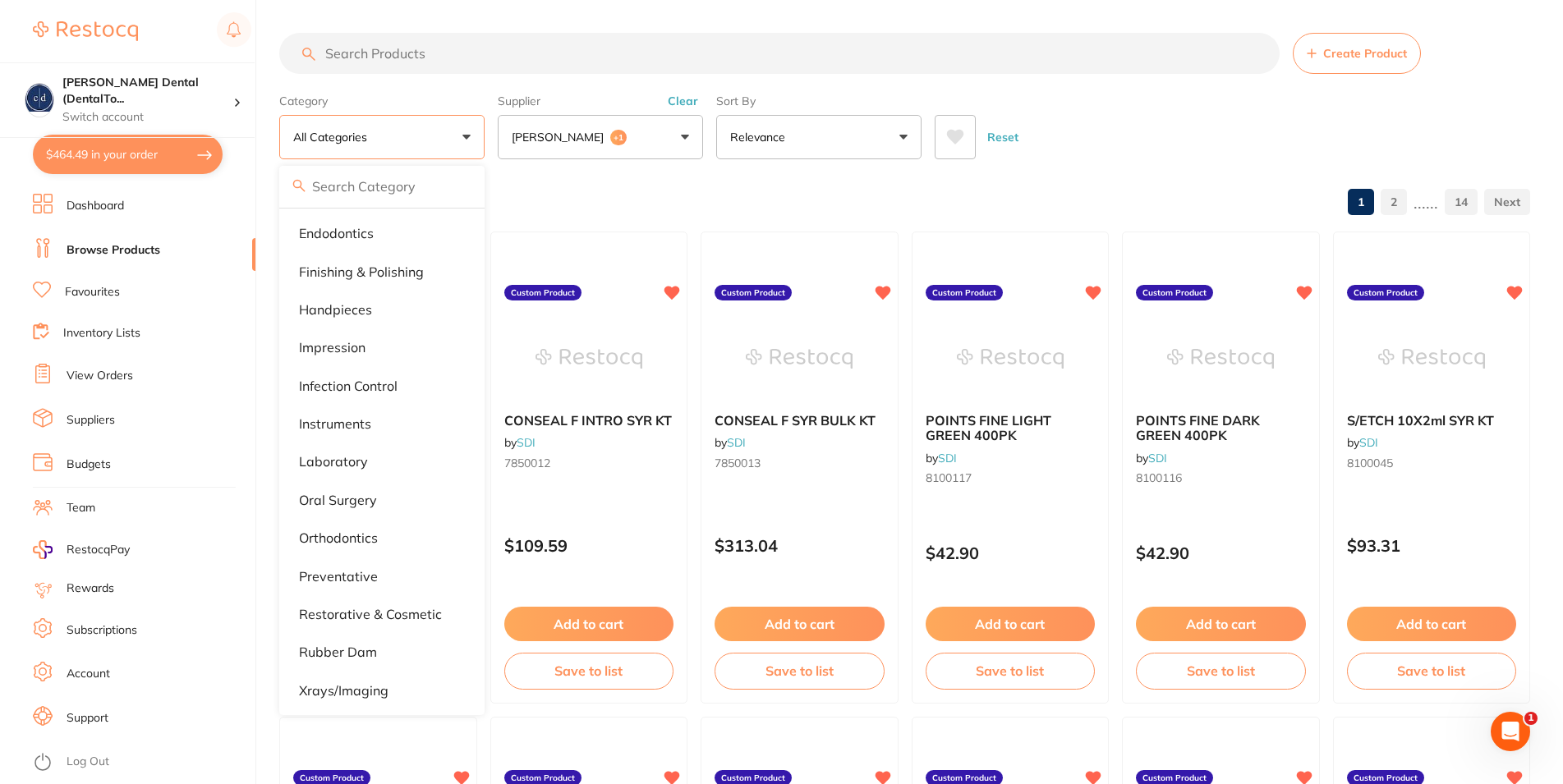
scroll to position [248, 0]
click at [330, 490] on p "oral surgery" at bounding box center [338, 497] width 78 height 15
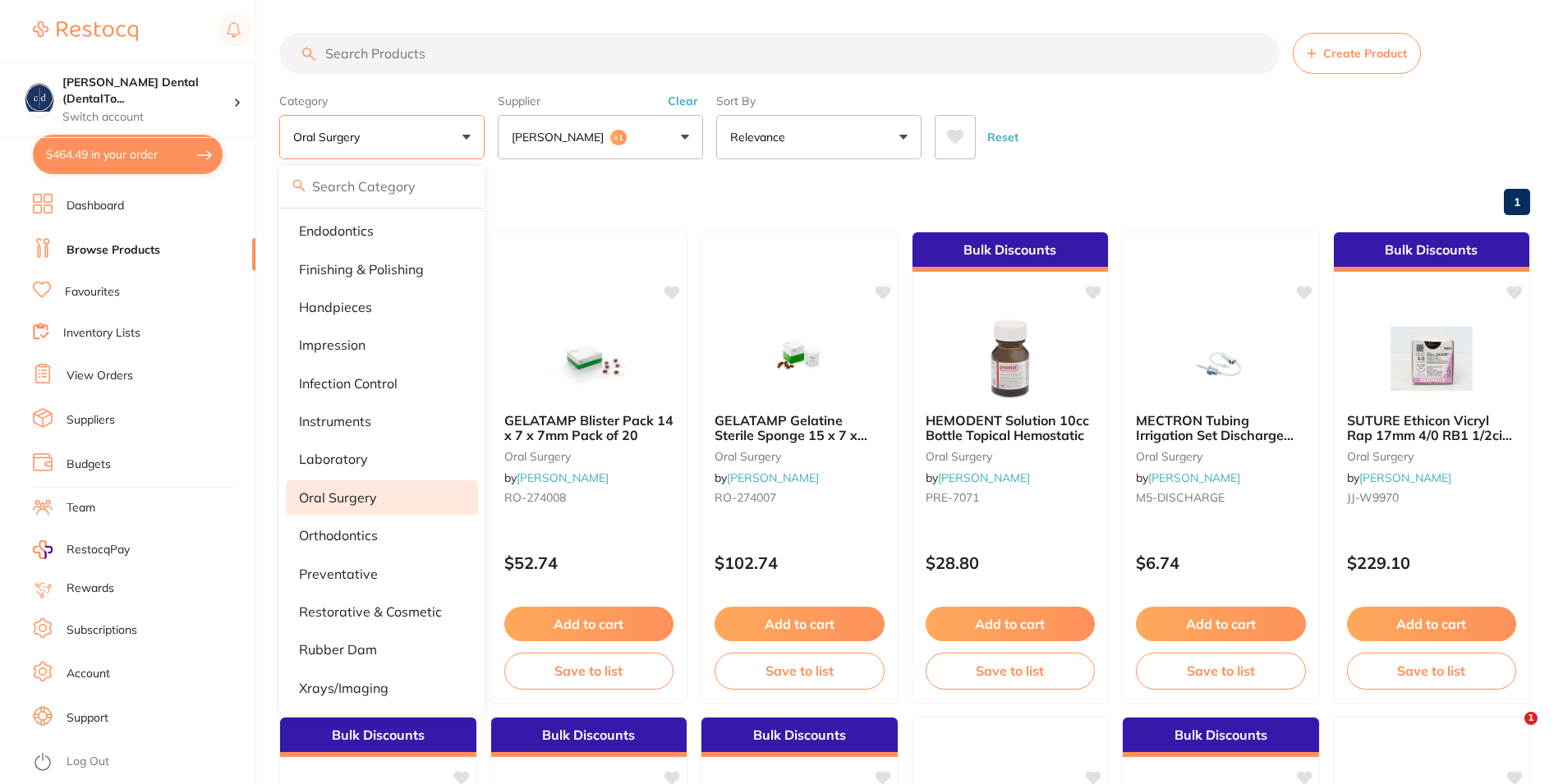
click at [1161, 135] on div "Reset" at bounding box center [1225, 130] width 582 height 58
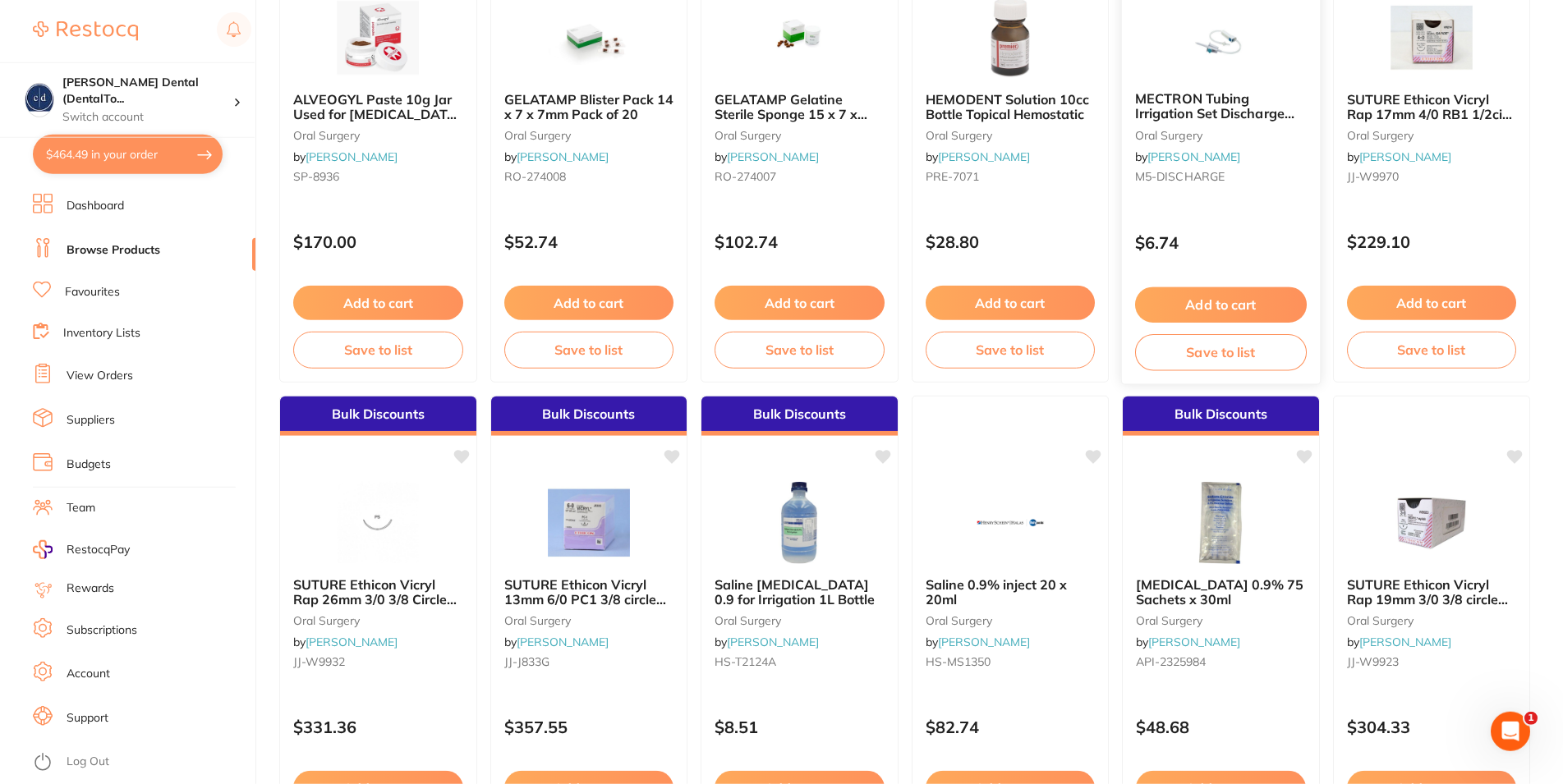
scroll to position [419, 0]
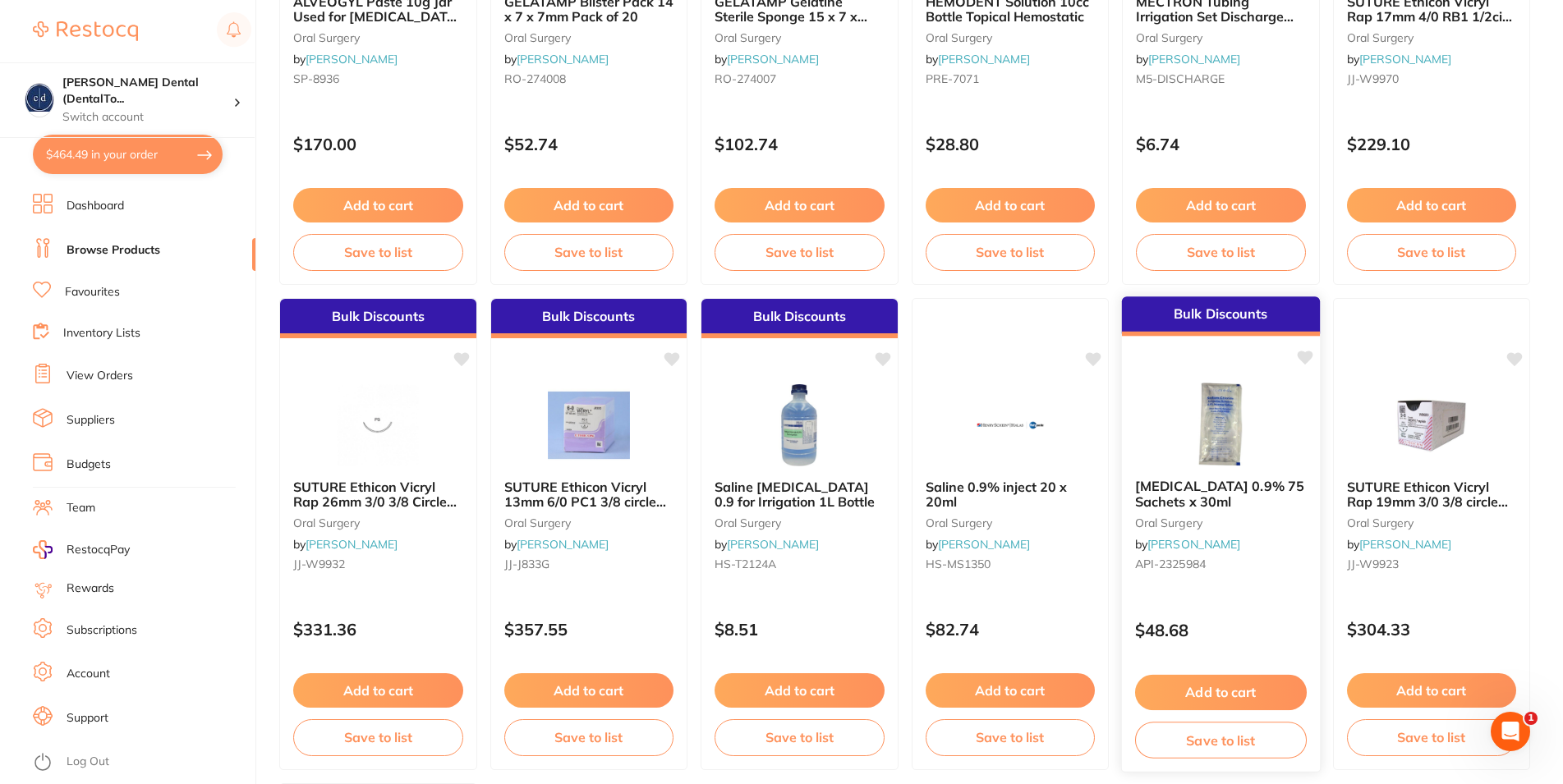
click at [1244, 688] on button "Add to cart" at bounding box center [1221, 693] width 172 height 35
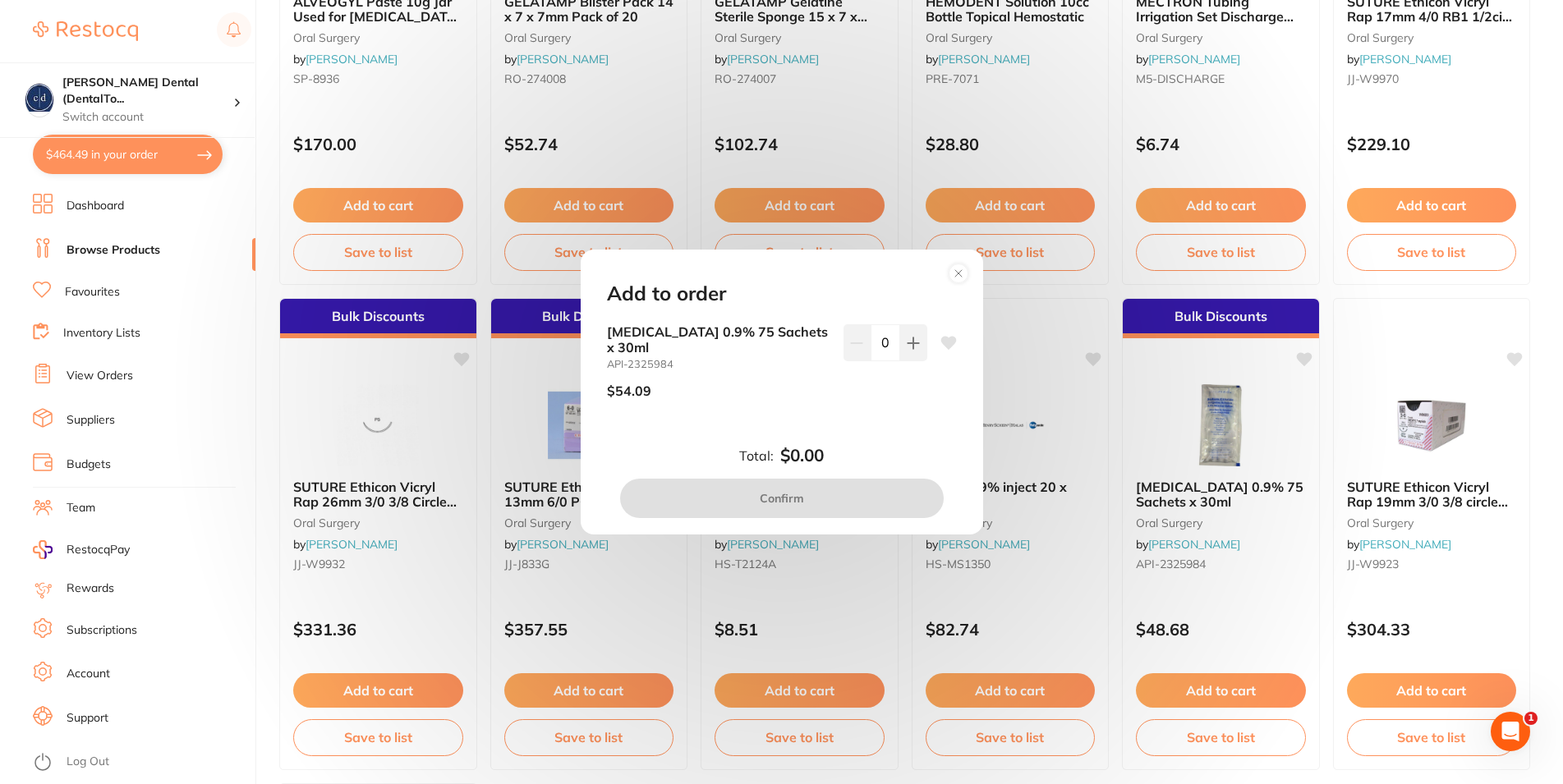
scroll to position [0, 0]
click at [907, 341] on button at bounding box center [913, 342] width 27 height 36
type input "1"
click at [817, 492] on button "Confirm" at bounding box center [782, 499] width 323 height 40
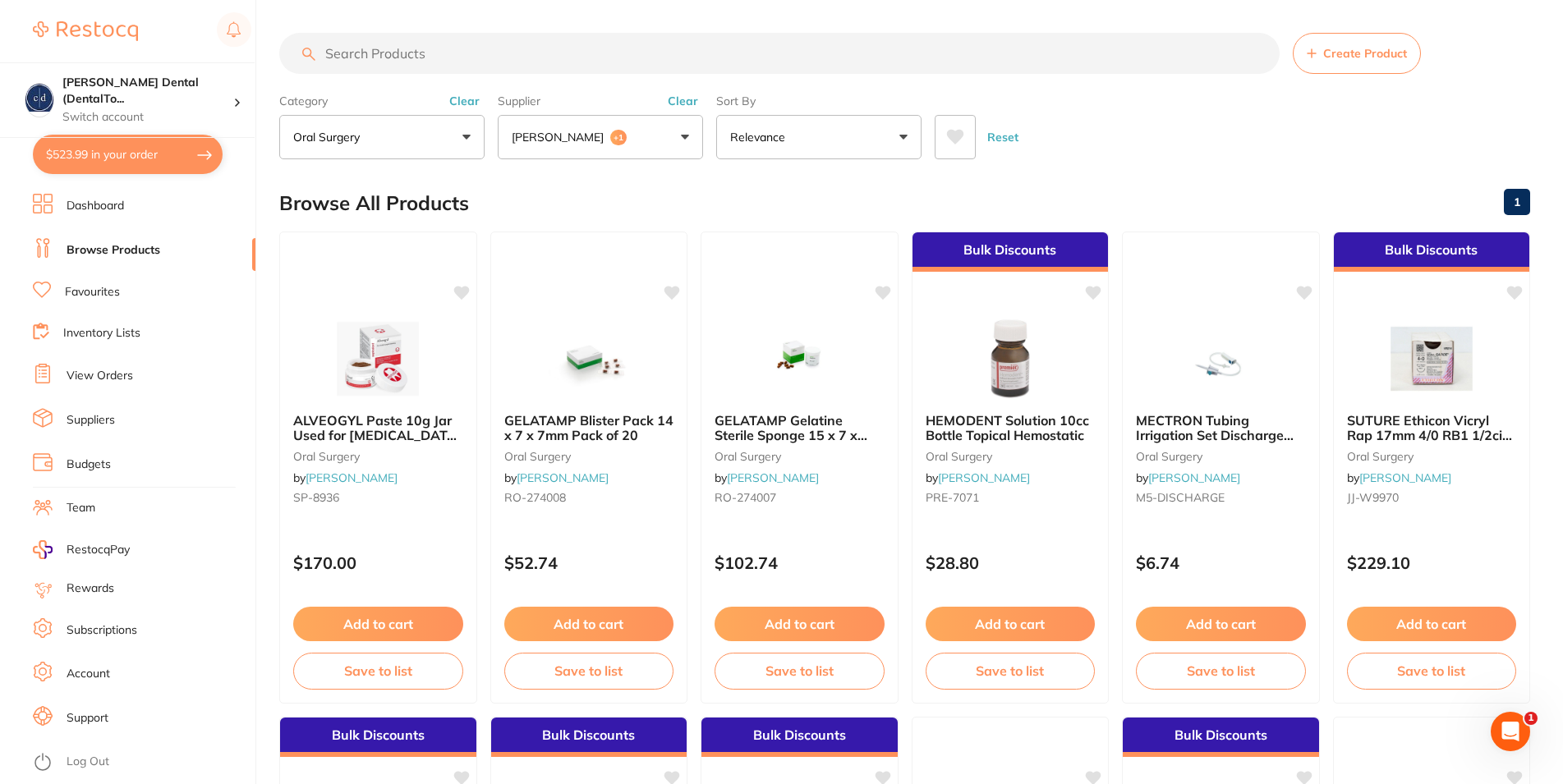
click at [427, 52] on input "search" at bounding box center [780, 53] width 1001 height 41
click at [464, 129] on button "oral surgery" at bounding box center [382, 136] width 205 height 44
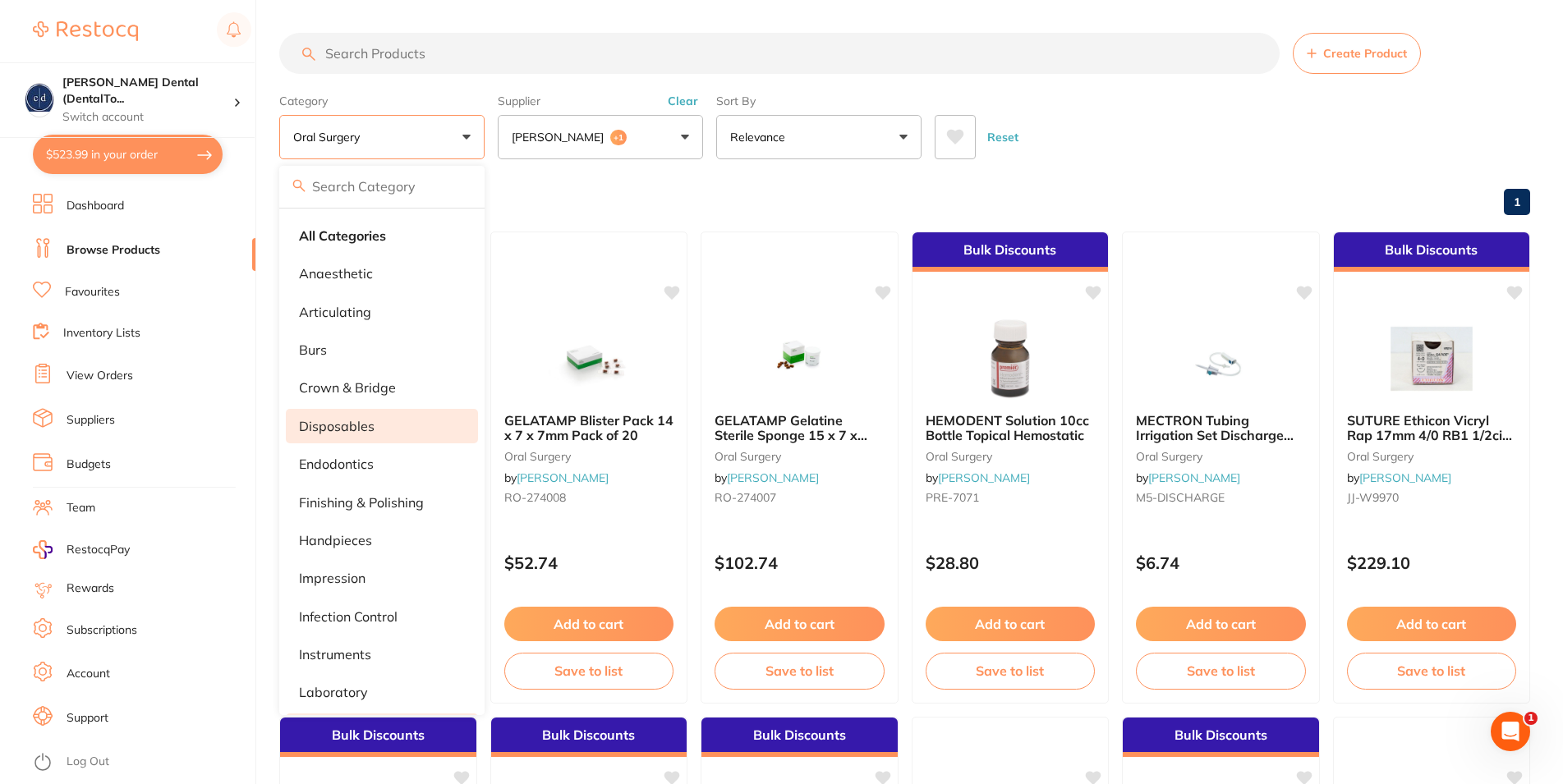
click at [351, 421] on p "disposables" at bounding box center [337, 426] width 76 height 15
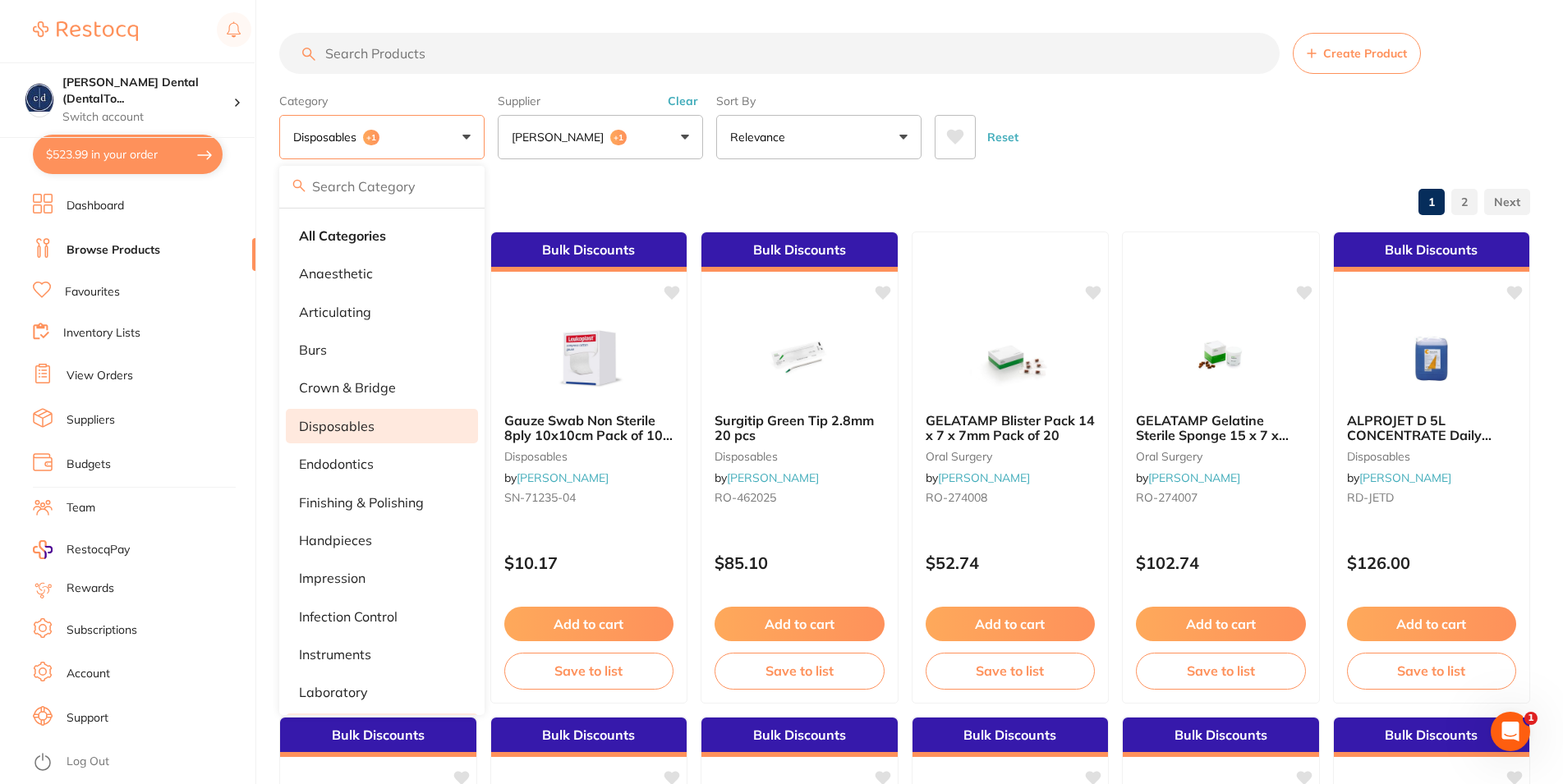
click at [403, 60] on input "search" at bounding box center [780, 53] width 1001 height 41
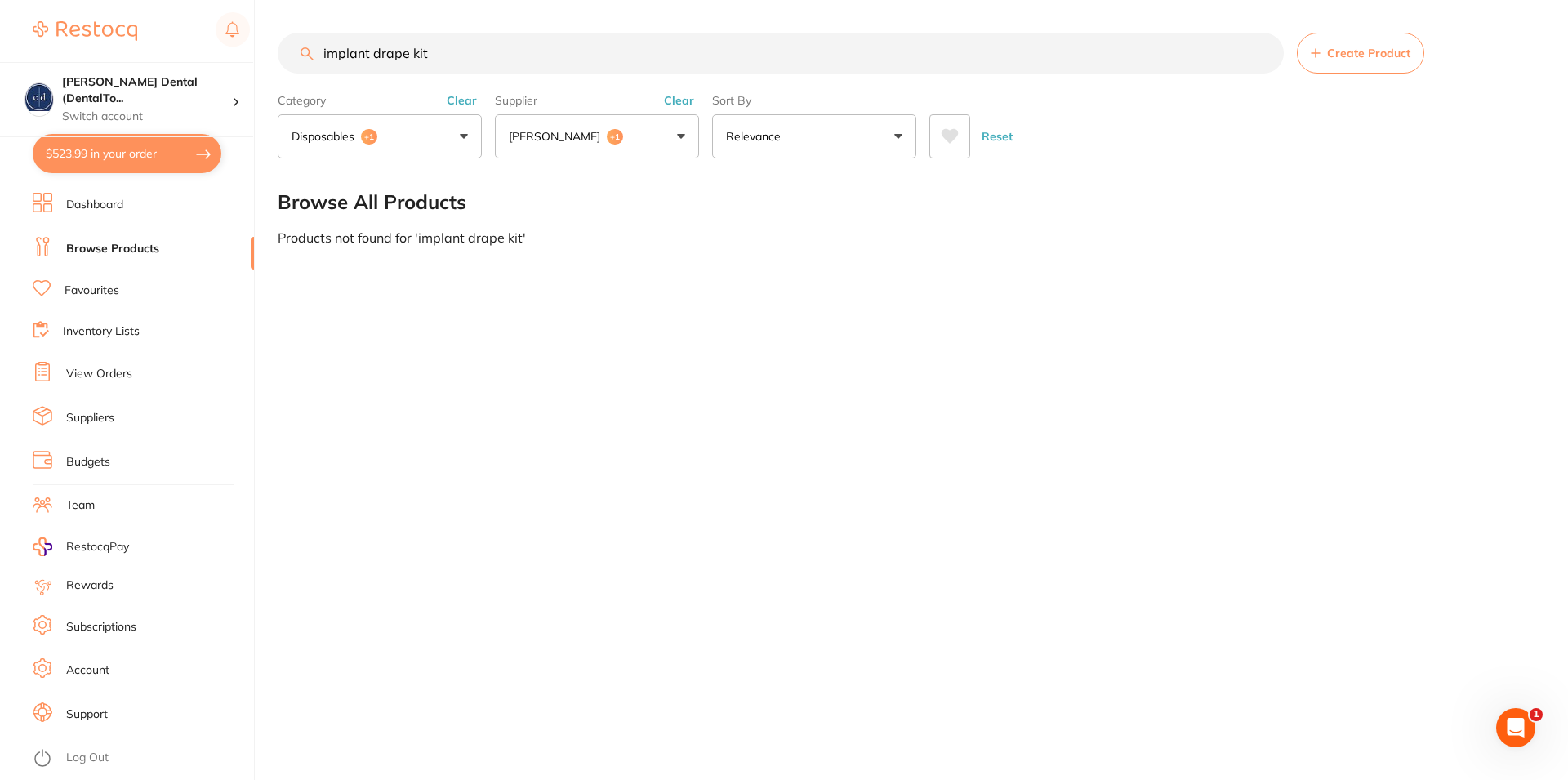
click at [461, 138] on button "disposables +1" at bounding box center [380, 136] width 204 height 44
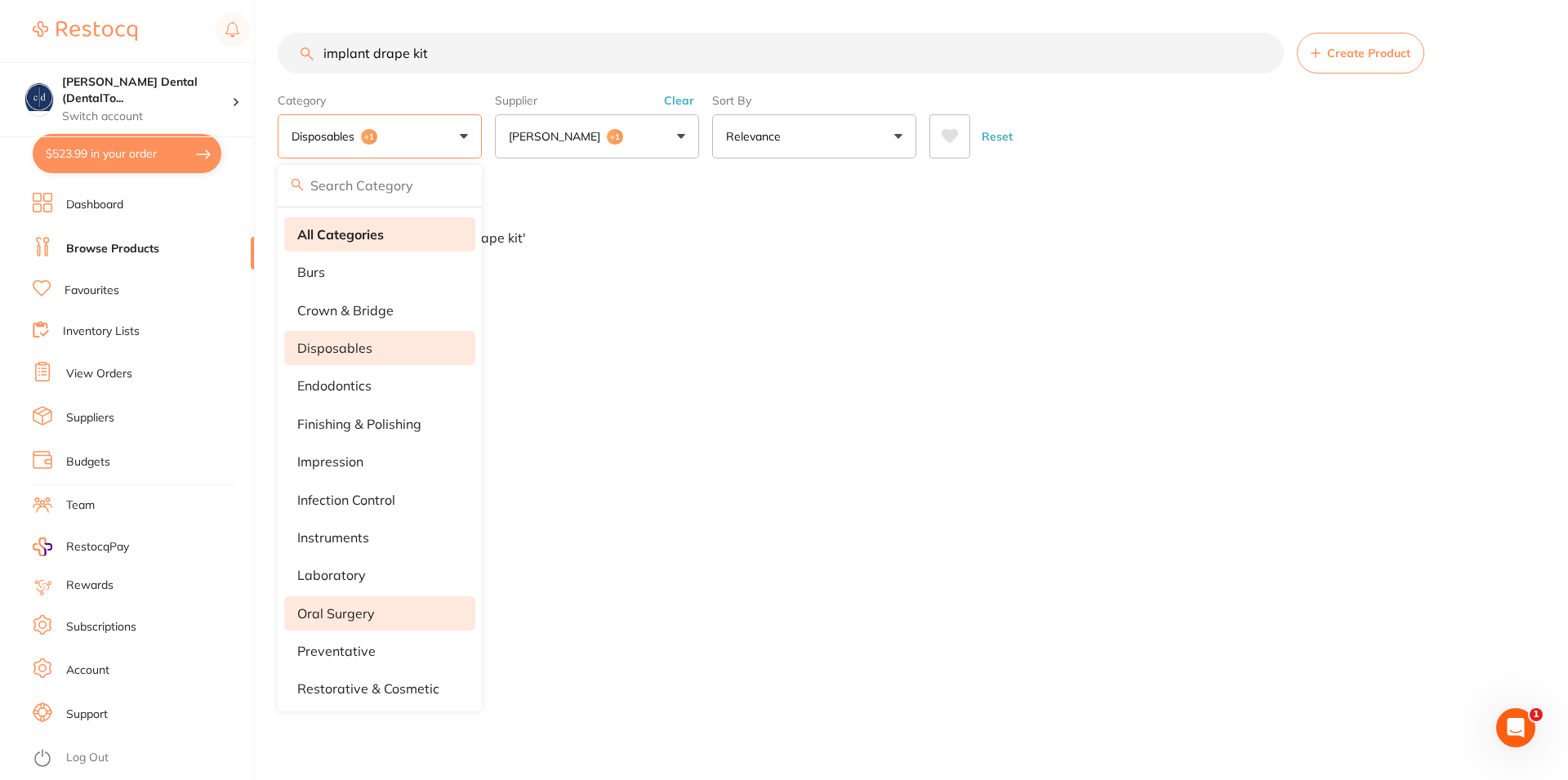
click at [357, 235] on strong "All Categories" at bounding box center [341, 234] width 87 height 15
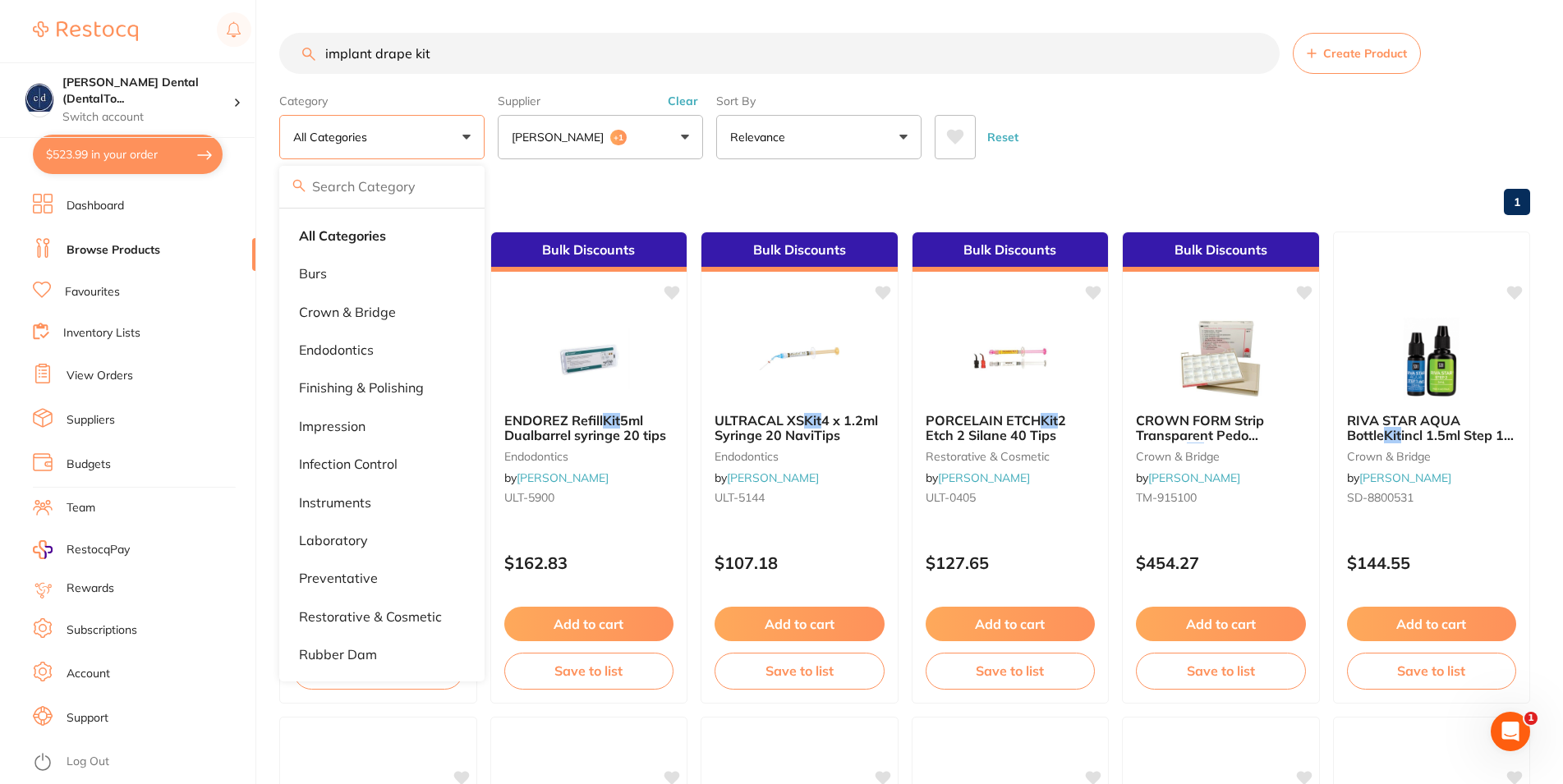
click at [1261, 130] on div "Reset" at bounding box center [1225, 130] width 582 height 58
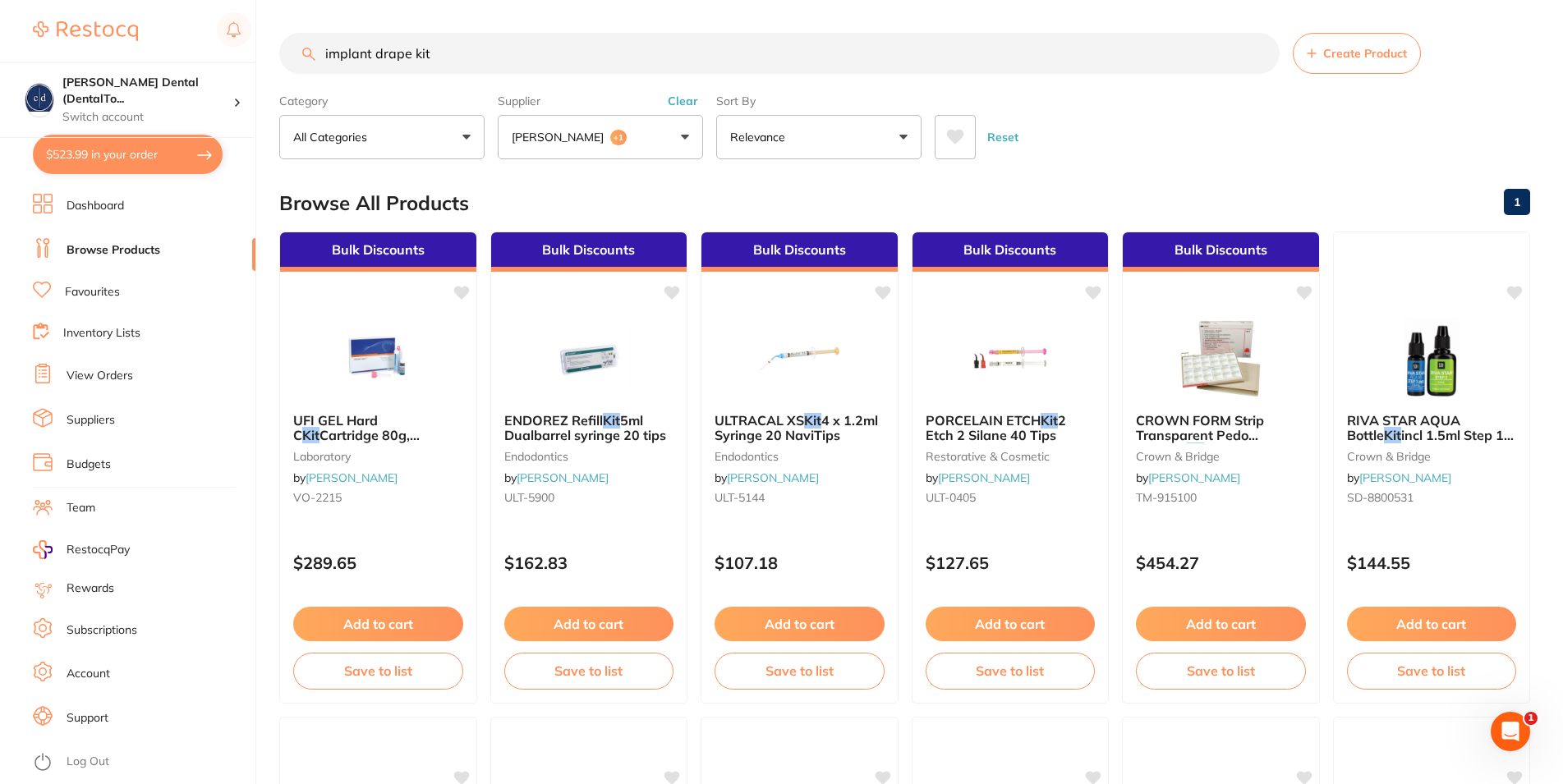
click at [435, 54] on input "implant drape kit" at bounding box center [780, 53] width 1001 height 41
drag, startPoint x: 373, startPoint y: 58, endPoint x: 276, endPoint y: 65, distance: 97.3
click at [279, 65] on input "implant drape kit" at bounding box center [780, 53] width 1001 height 41
drag, startPoint x: 389, startPoint y: 56, endPoint x: 292, endPoint y: 56, distance: 97.0
click at [292, 56] on input "drape kit" at bounding box center [780, 53] width 1001 height 41
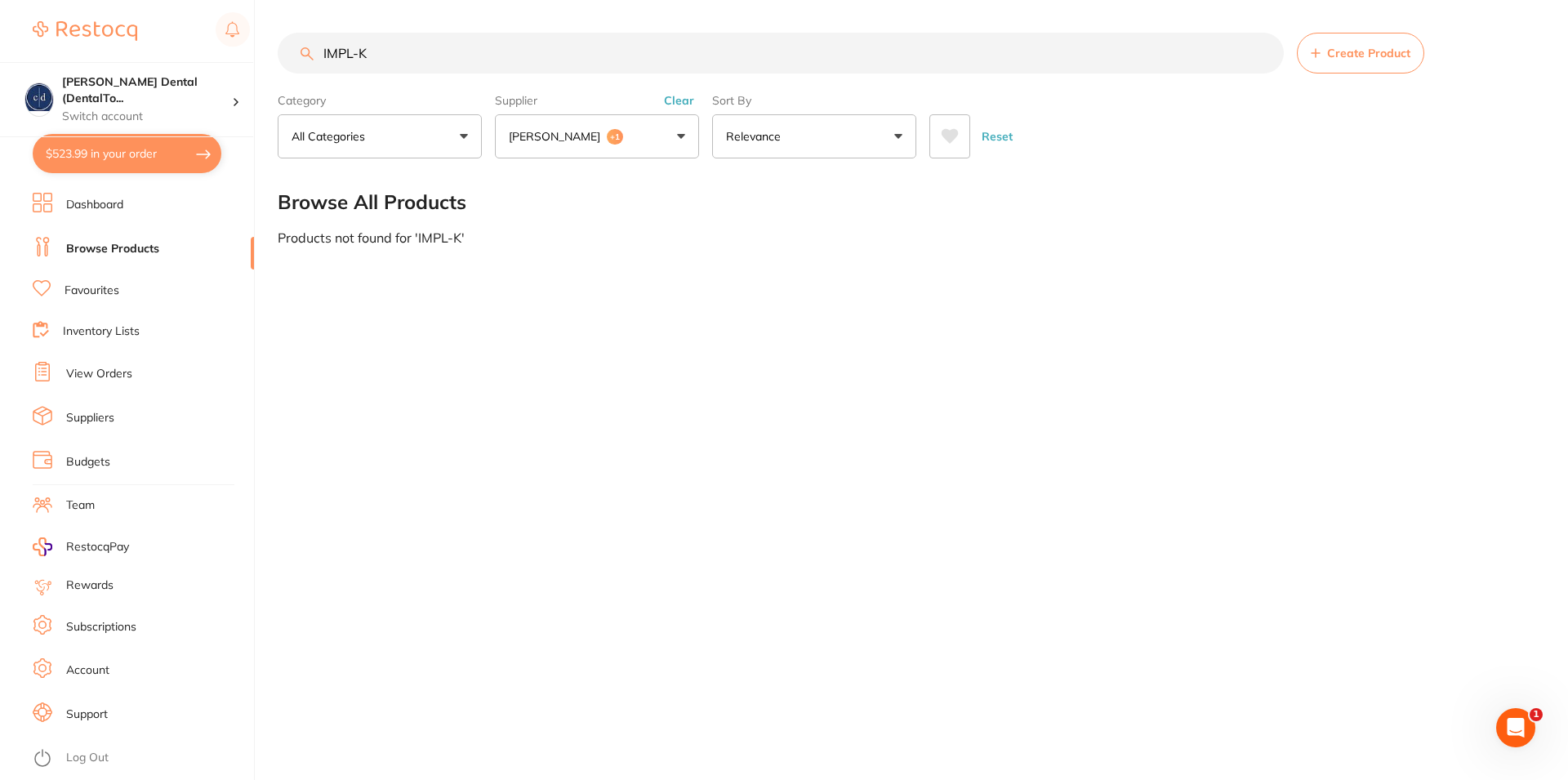
drag, startPoint x: 378, startPoint y: 56, endPoint x: 318, endPoint y: 57, distance: 60.0
click at [318, 57] on input "IMPL-K" at bounding box center [781, 53] width 1006 height 41
paste input "MD-IMPL-KIT-3"
type input "MD-IMPL-KIT-3"
drag, startPoint x: 423, startPoint y: 57, endPoint x: 253, endPoint y: 60, distance: 170.0
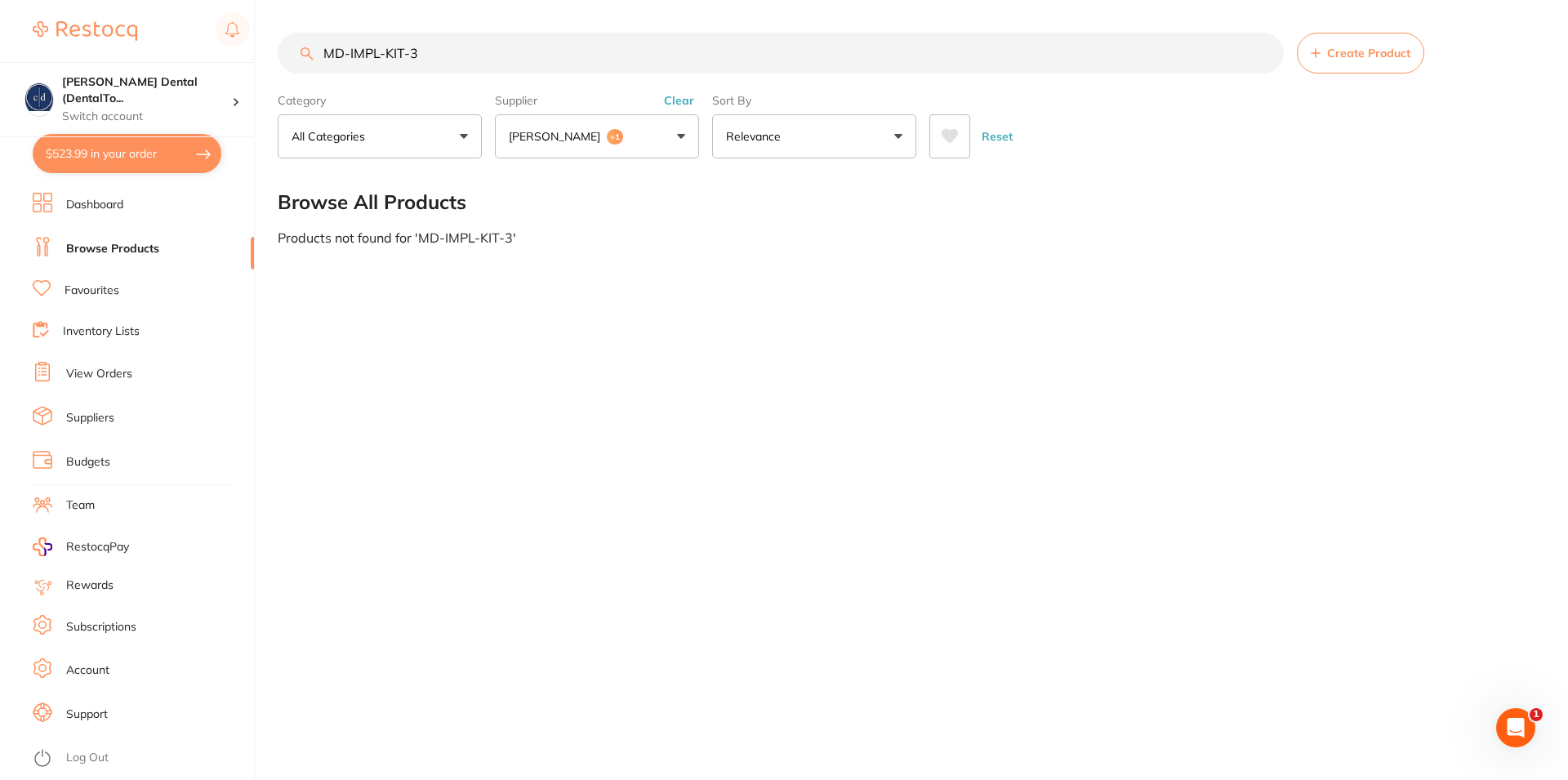
click at [278, 58] on input "MD-IMPL-KIT-3" at bounding box center [781, 53] width 1006 height 41
click at [262, 59] on div "$523.99 [PERSON_NAME] Dental (DentalTo... Switch account [PERSON_NAME] Dental (…" at bounding box center [784, 390] width 1568 height 780
click at [696, 103] on button "Clear" at bounding box center [678, 100] width 40 height 15
click at [686, 100] on label "Supplier" at bounding box center [597, 100] width 204 height 15
drag, startPoint x: 420, startPoint y: 57, endPoint x: 294, endPoint y: 39, distance: 127.3
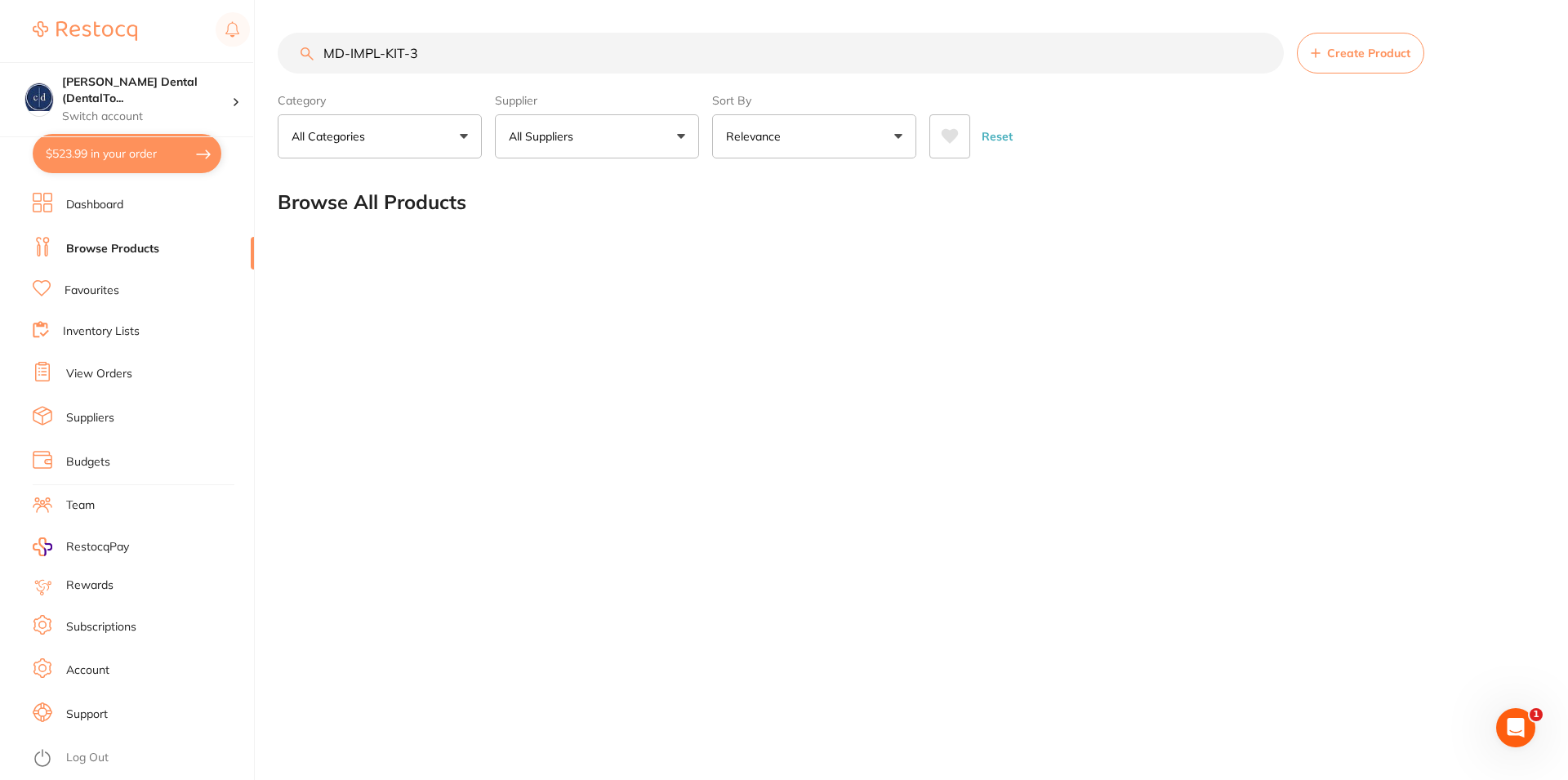
click at [294, 39] on input "MD-IMPL-KIT-3" at bounding box center [781, 53] width 1006 height 41
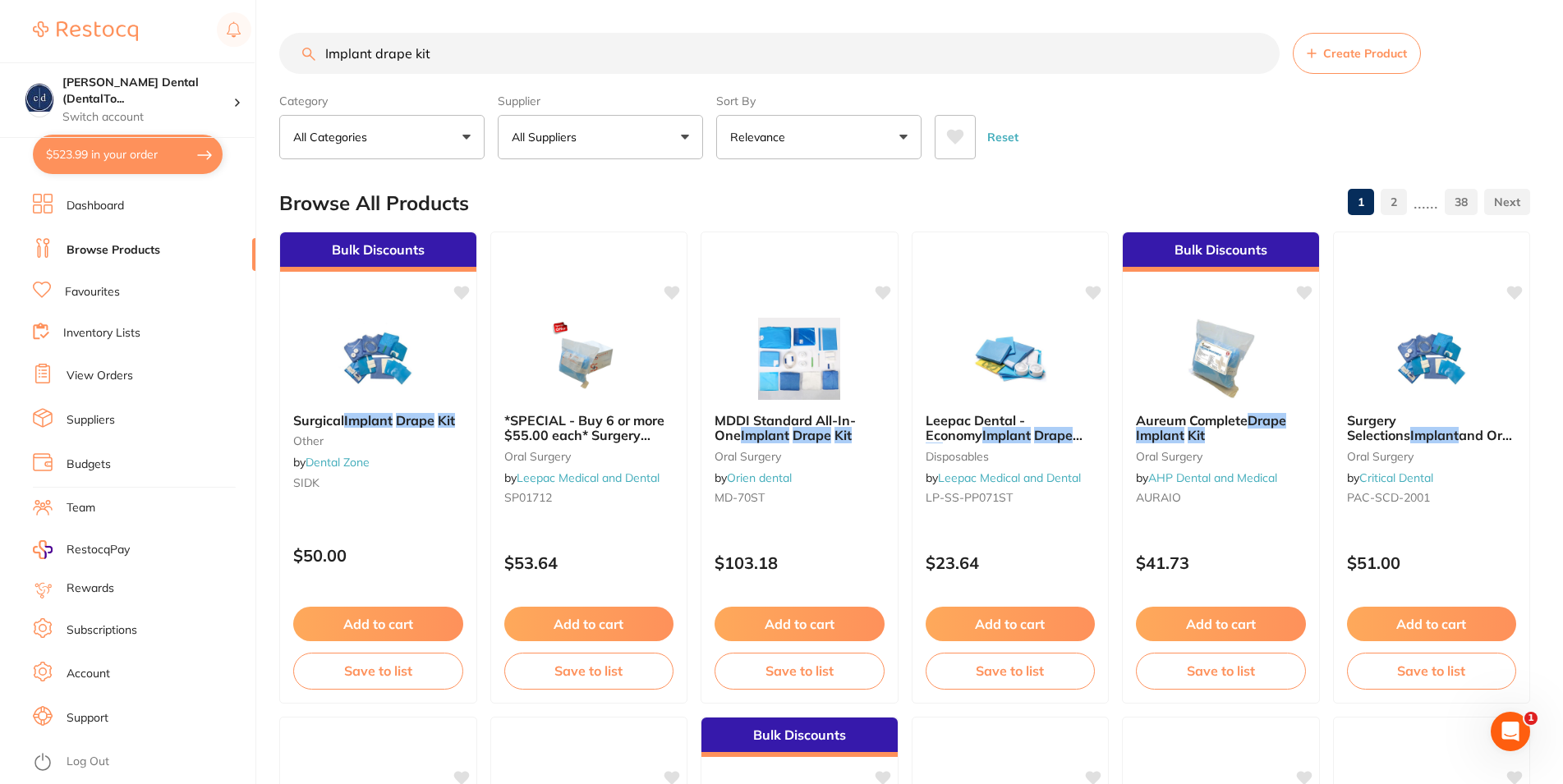
type input "Implant drape kit"
click at [854, 200] on div "Browse All Products 1 2 ...... 38" at bounding box center [905, 204] width 1251 height 55
click at [98, 153] on button "$523.99 in your order" at bounding box center [128, 154] width 190 height 40
checkbox input "true"
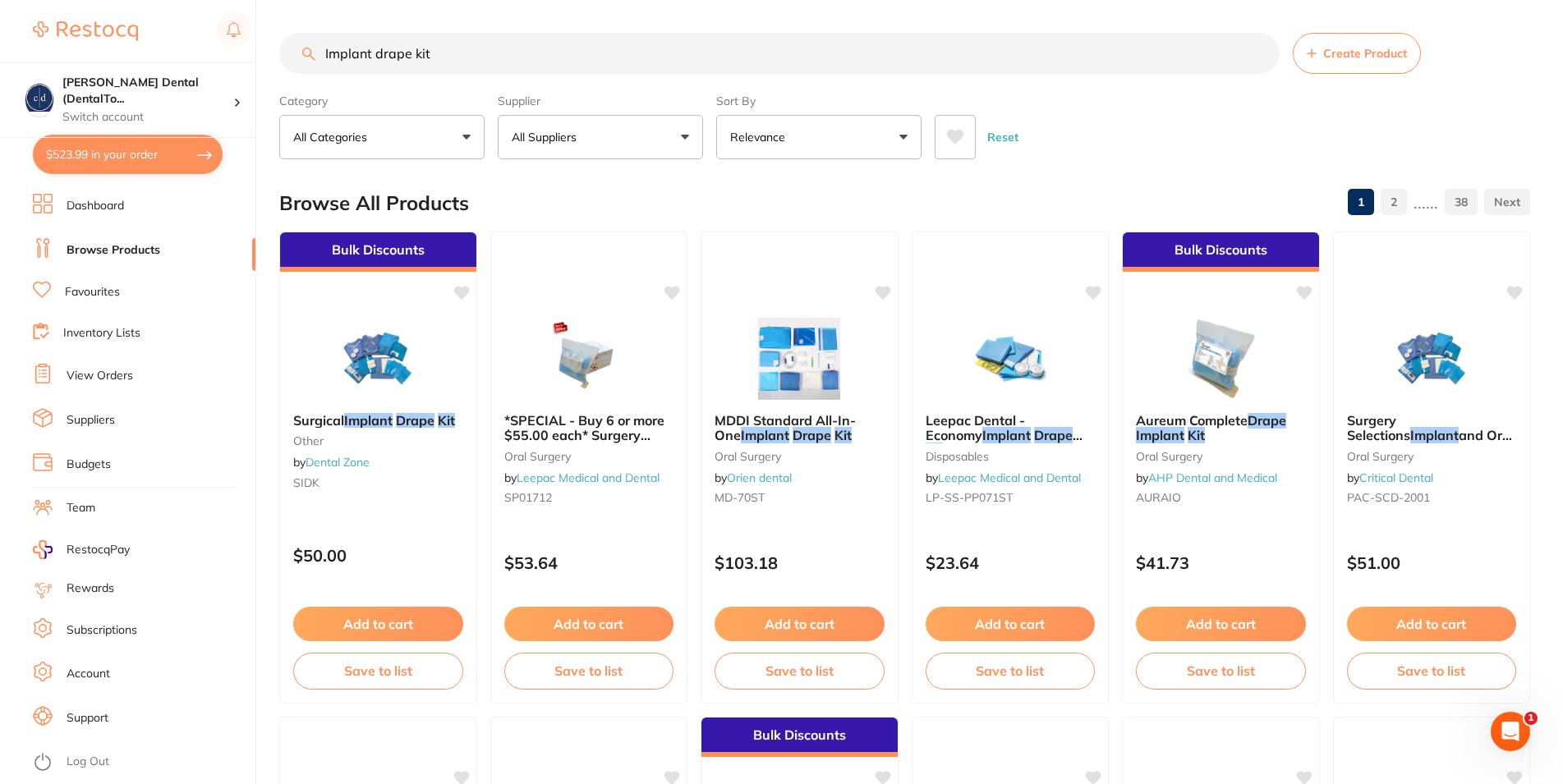
checkbox input "true"
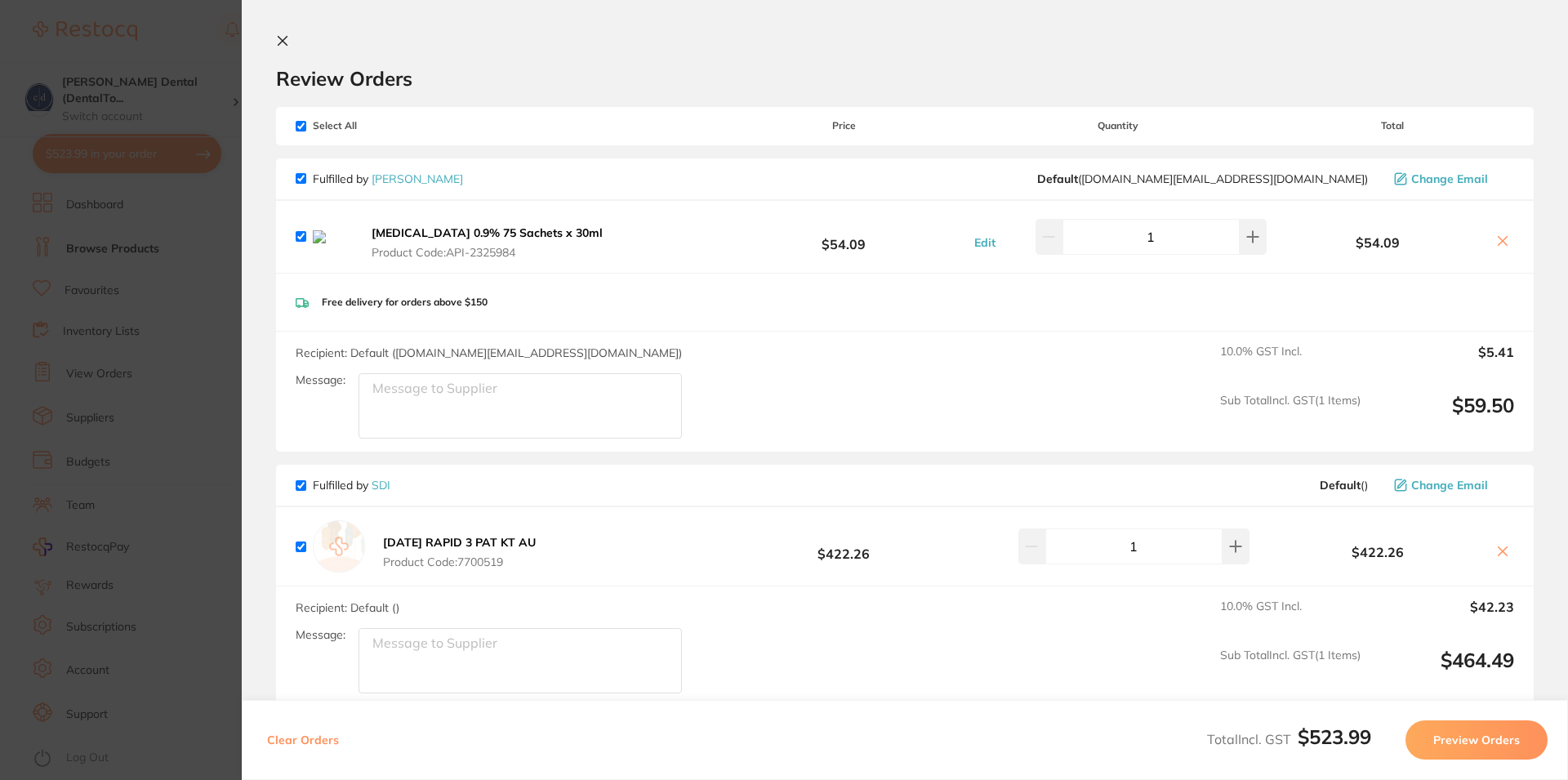
click at [1493, 237] on button at bounding box center [1503, 242] width 23 height 17
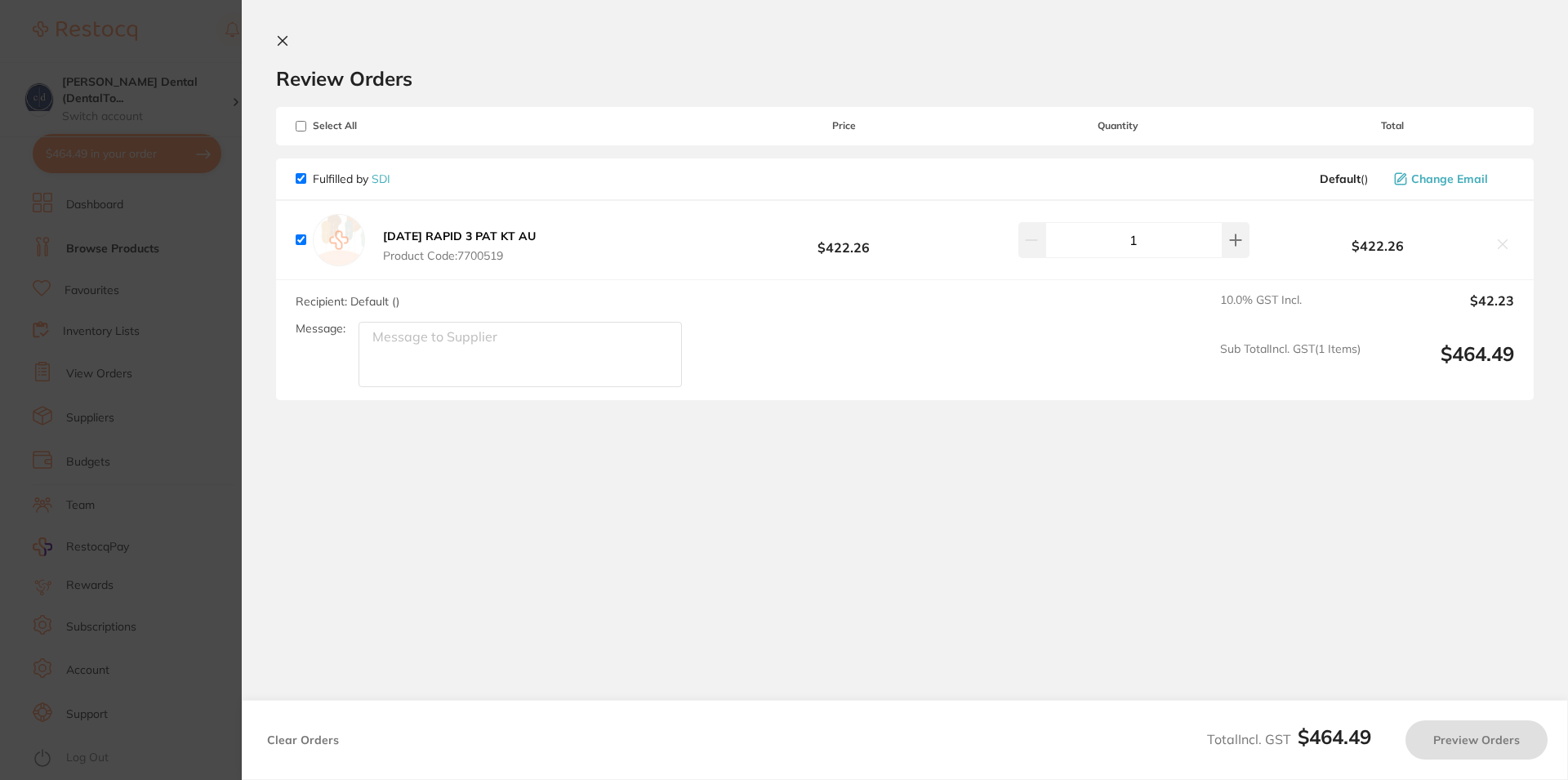
checkbox input "true"
click at [1230, 239] on icon at bounding box center [1235, 239] width 10 height 10
type input "2"
click at [492, 353] on textarea "Message:" at bounding box center [520, 354] width 323 height 65
type textarea "Very urgent order"
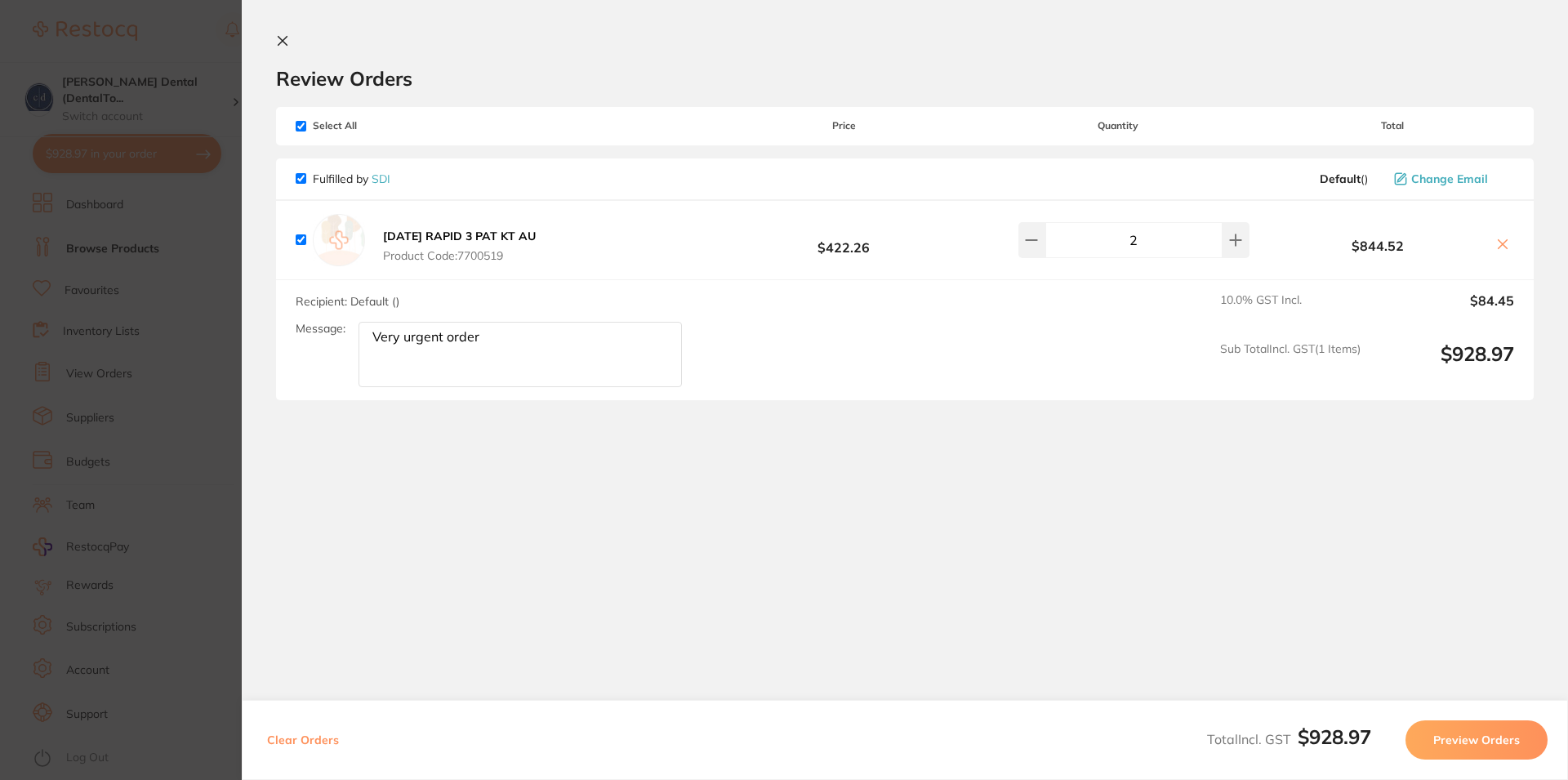
click at [1475, 735] on button "Preview Orders" at bounding box center [1477, 741] width 142 height 39
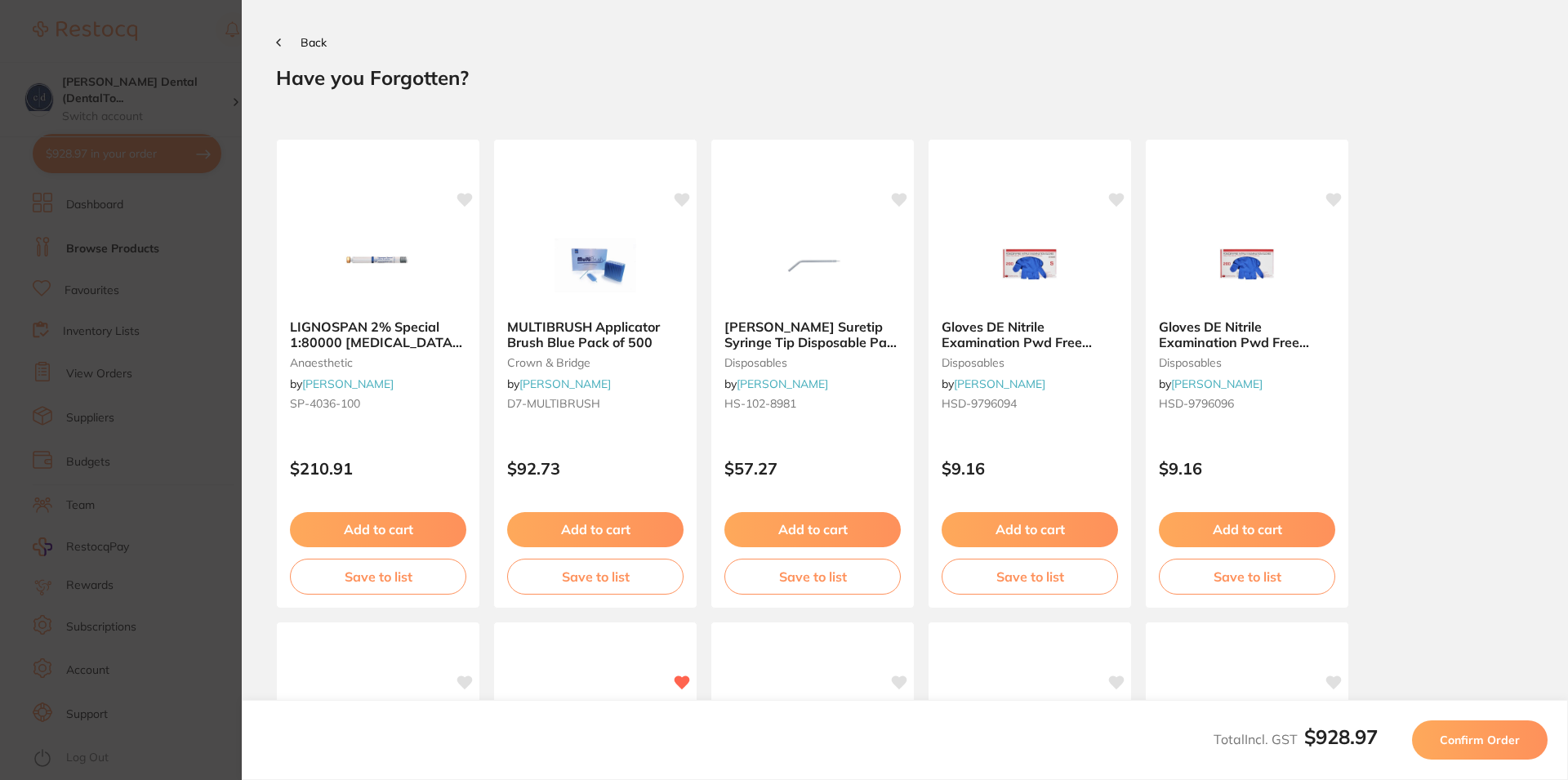
click at [1483, 741] on span "Confirm Order" at bounding box center [1480, 740] width 80 height 15
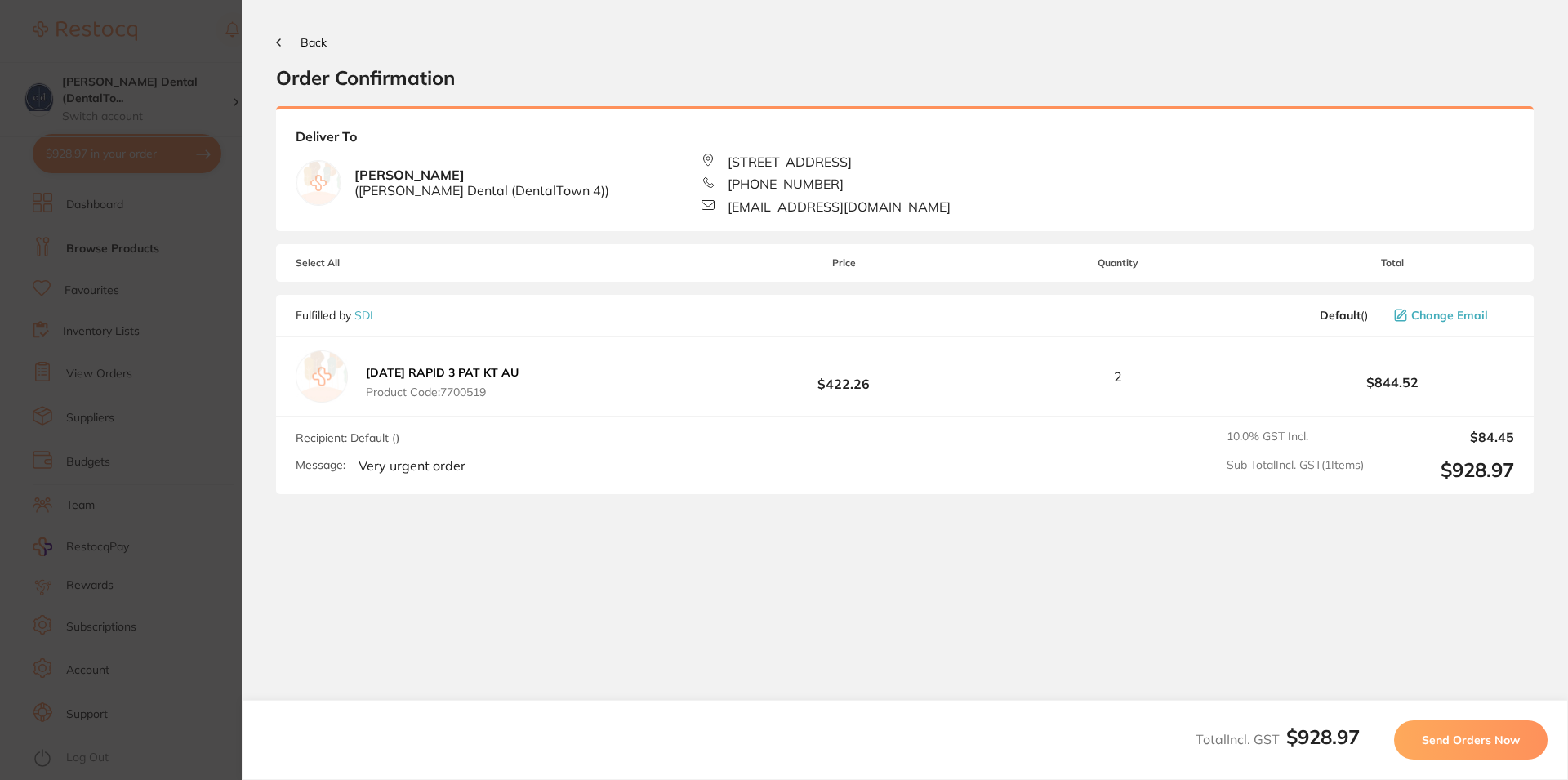
click at [1475, 740] on span "Send Orders Now" at bounding box center [1471, 740] width 98 height 15
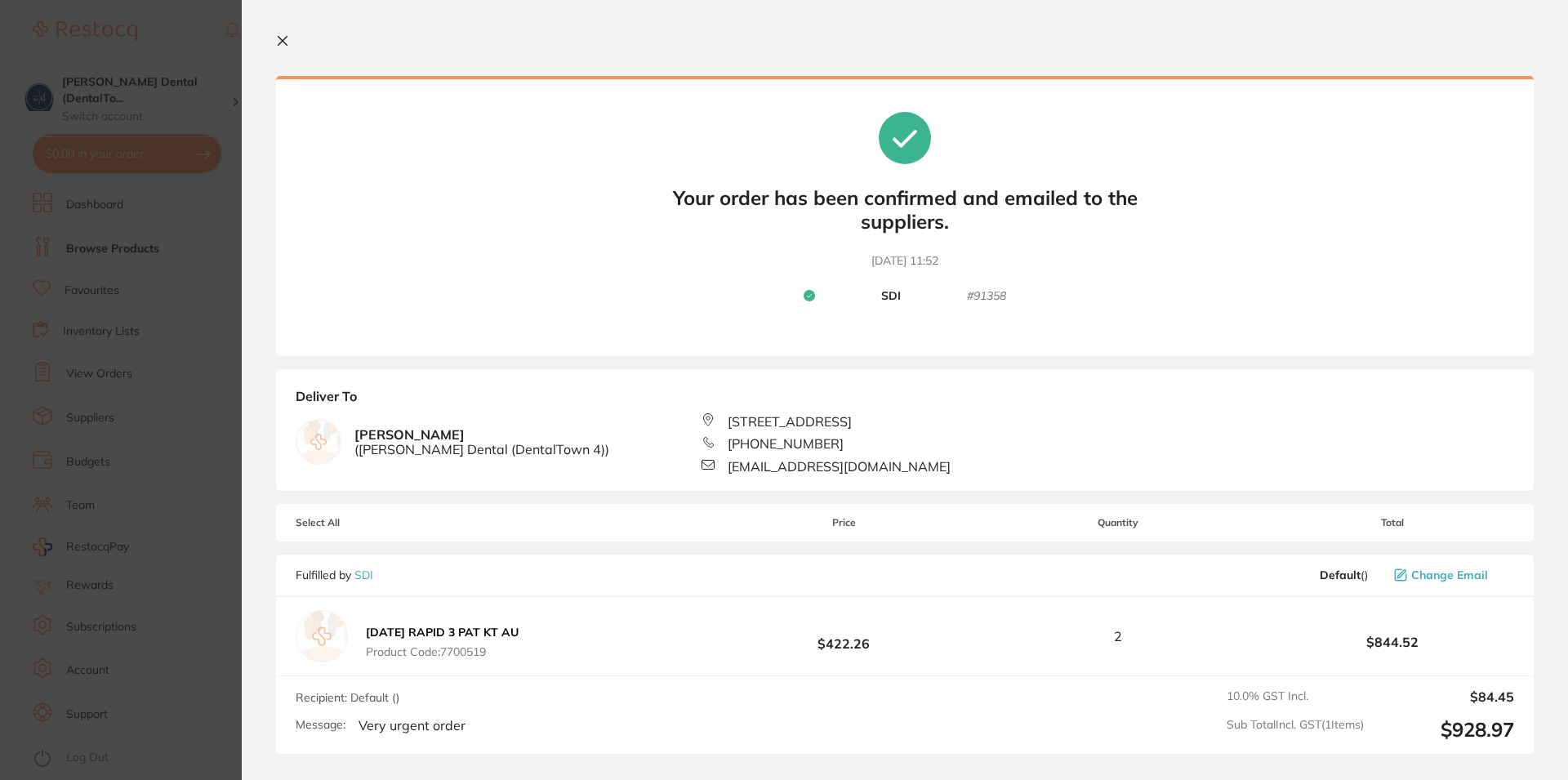
click at [1117, 33] on section "Your orders are being processed and we will notify you once we have placed the …" at bounding box center [905, 390] width 1326 height 780
